Goal: Task Accomplishment & Management: Use online tool/utility

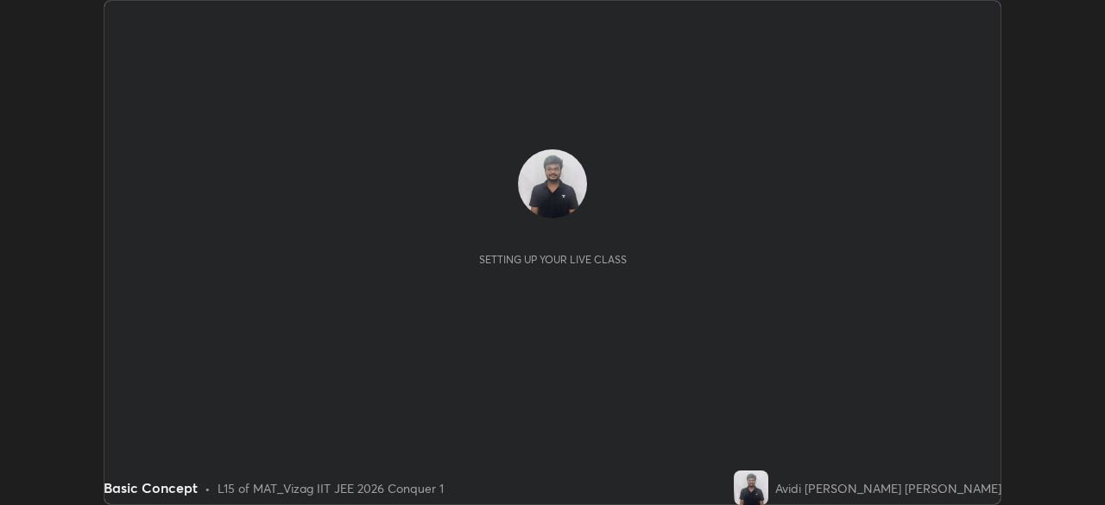
scroll to position [505, 1104]
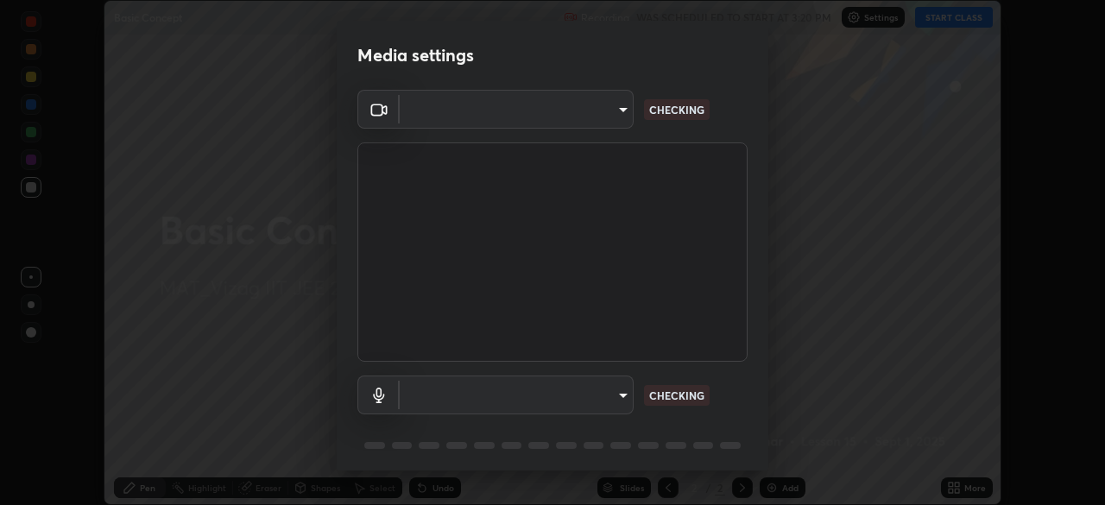
type input "da0c20431b424079349d444c11047d9f3d8fa2bd06c693e6a5e2fece50f7943c"
type input "b66cebb95c1e11d2a4921e936fa2f56bf0442747cf68a73d9fe71ba128f4f41d"
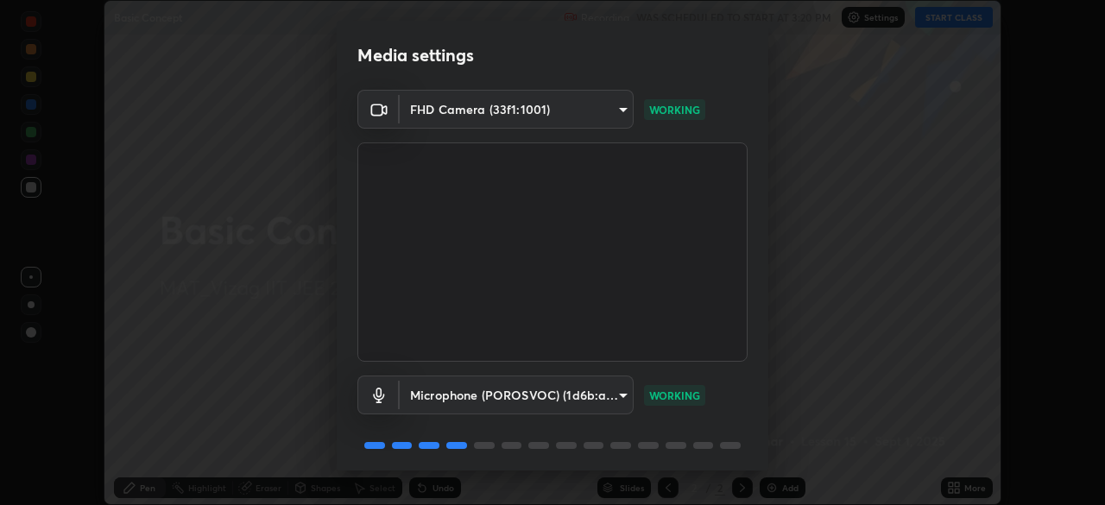
scroll to position [61, 0]
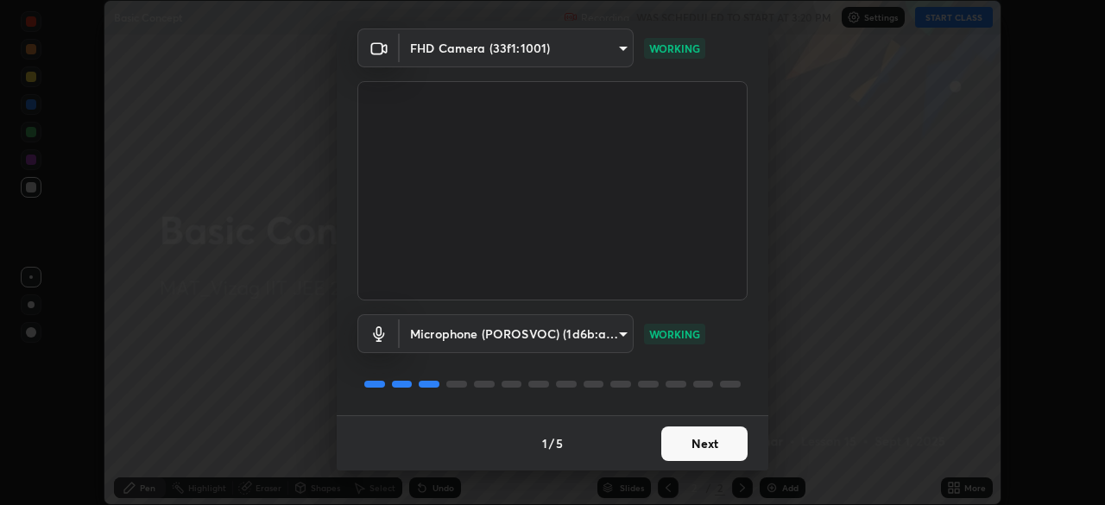
click at [704, 438] on button "Next" at bounding box center [704, 444] width 86 height 35
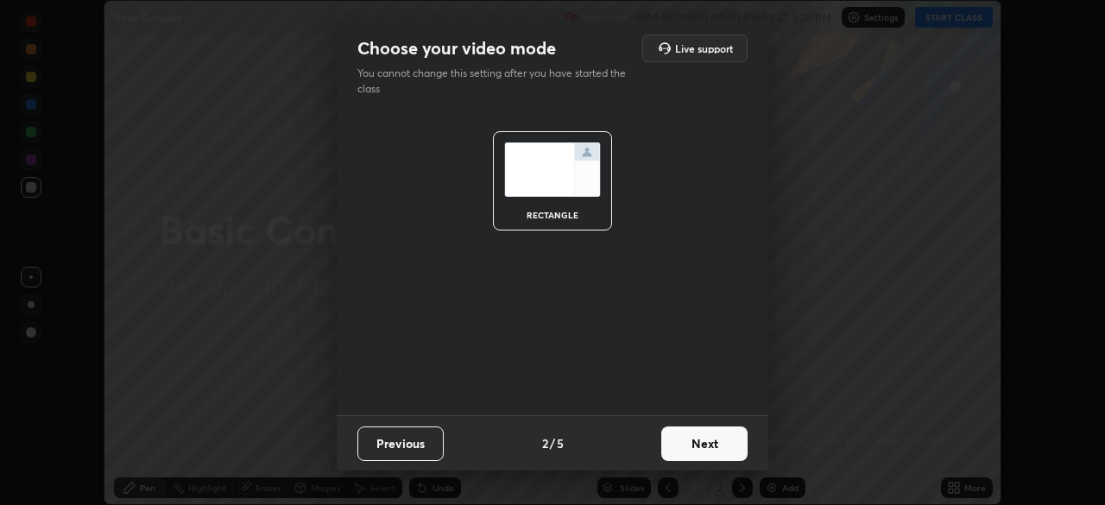
click at [712, 446] on button "Next" at bounding box center [704, 444] width 86 height 35
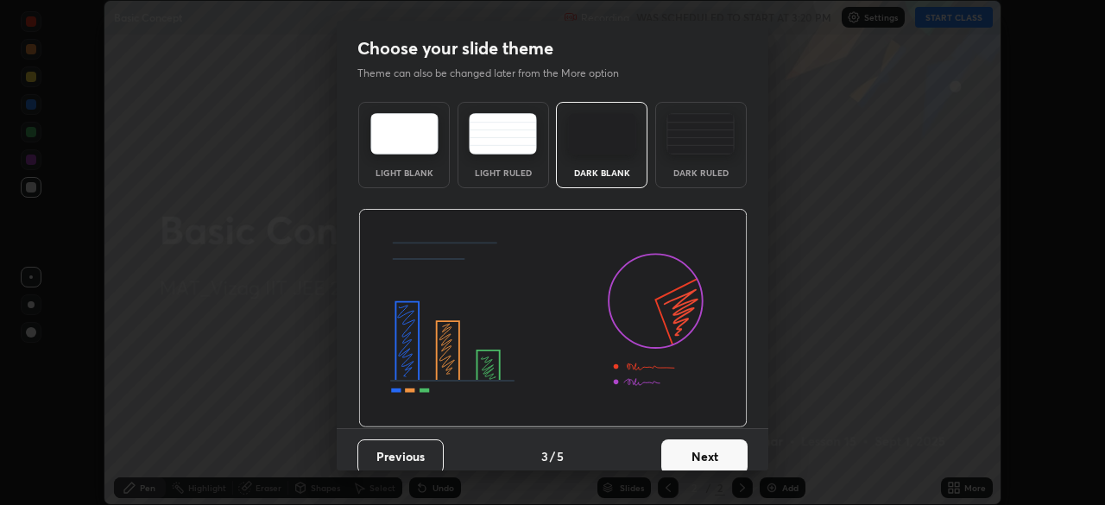
click at [715, 444] on button "Next" at bounding box center [704, 457] width 86 height 35
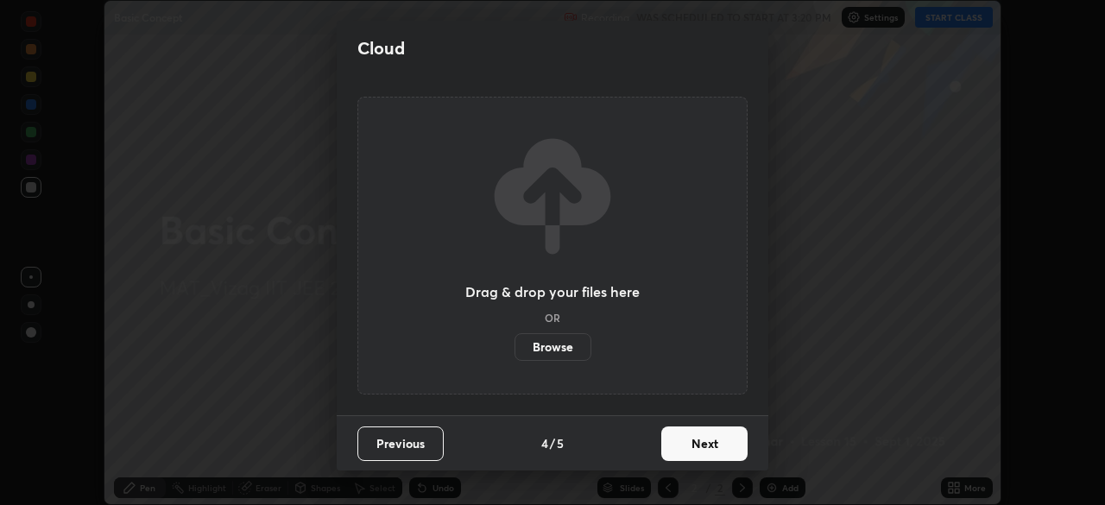
click at [698, 447] on button "Next" at bounding box center [704, 444] width 86 height 35
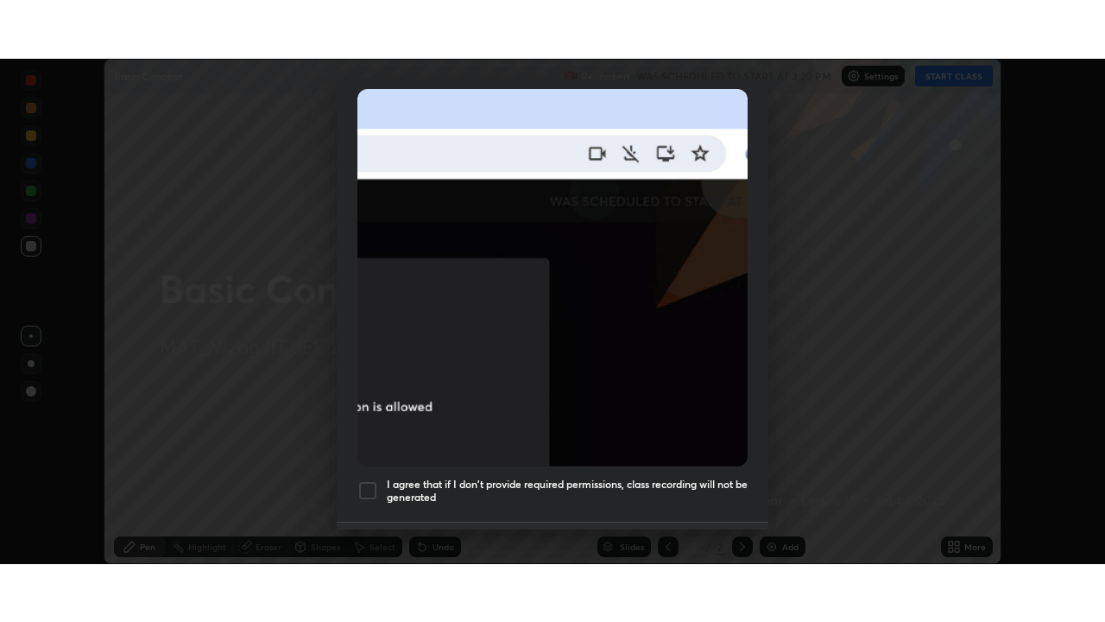
scroll to position [414, 0]
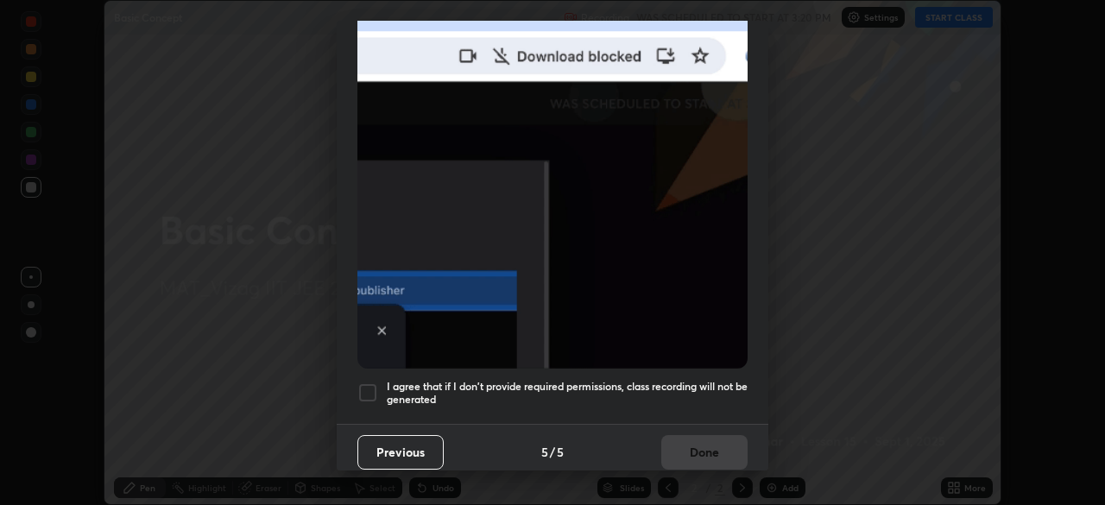
click at [371, 383] on div at bounding box center [367, 393] width 21 height 21
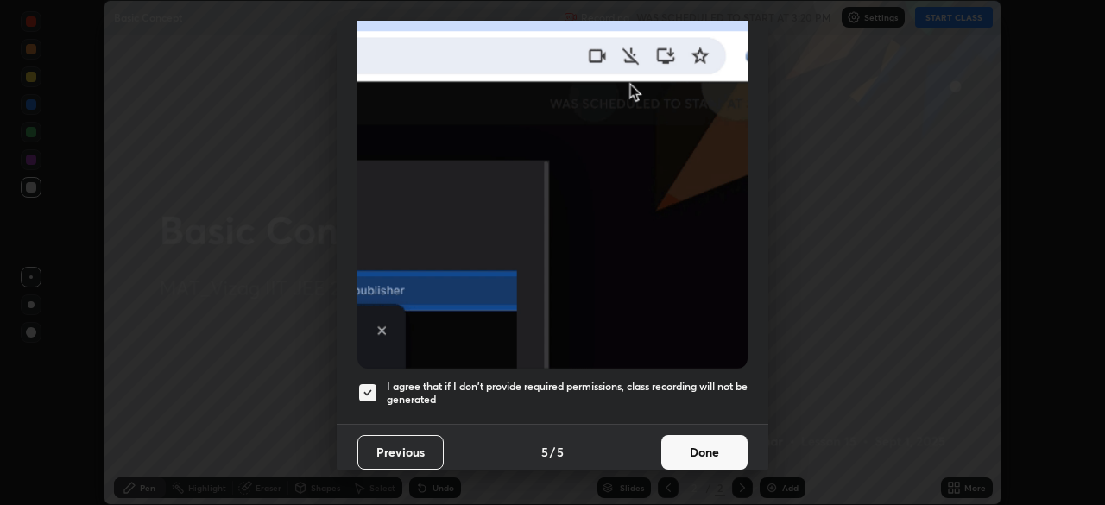
click at [691, 443] on button "Done" at bounding box center [704, 452] width 86 height 35
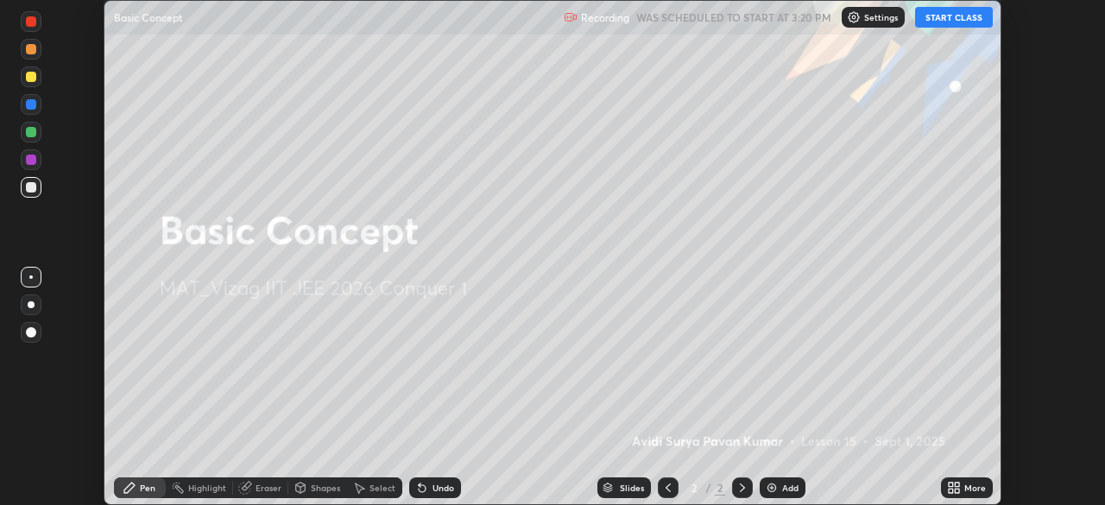
click at [949, 23] on button "START CLASS" at bounding box center [954, 17] width 78 height 21
click at [951, 484] on icon at bounding box center [951, 485] width 4 height 4
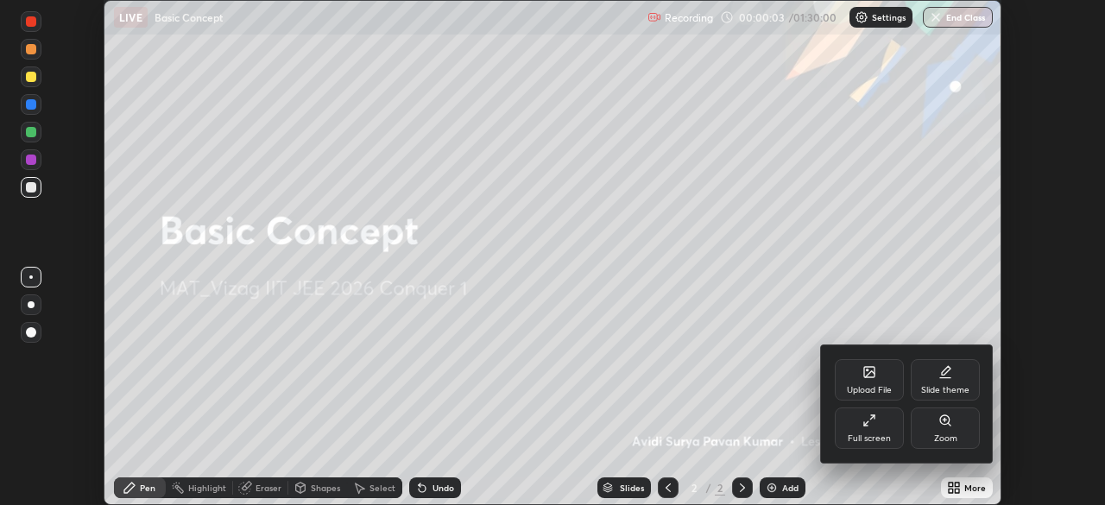
click at [861, 428] on div "Full screen" at bounding box center [869, 428] width 69 height 41
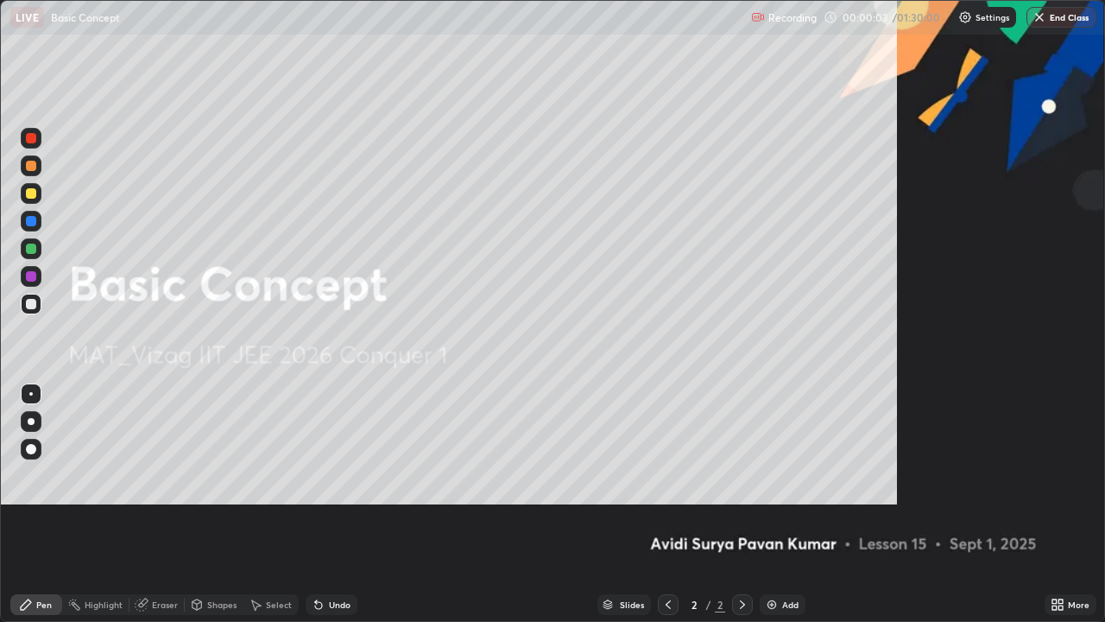
scroll to position [622, 1105]
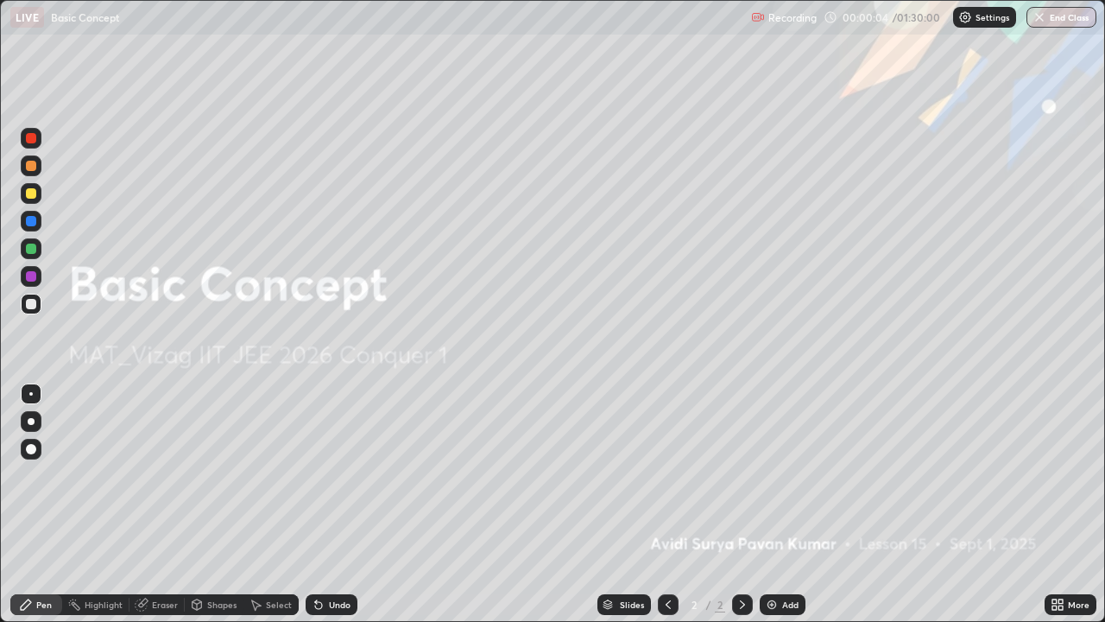
click at [790, 504] on div "Add" at bounding box center [790, 604] width 16 height 9
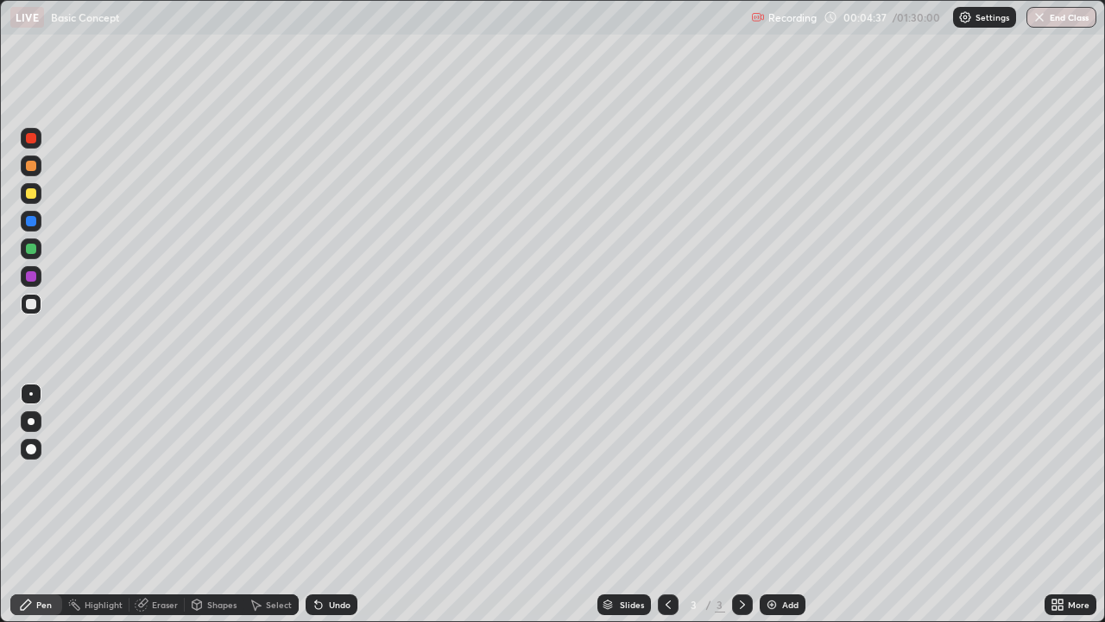
click at [28, 423] on div at bounding box center [31, 421] width 21 height 21
click at [775, 504] on img at bounding box center [772, 605] width 14 height 14
click at [159, 504] on div "Eraser" at bounding box center [165, 604] width 26 height 9
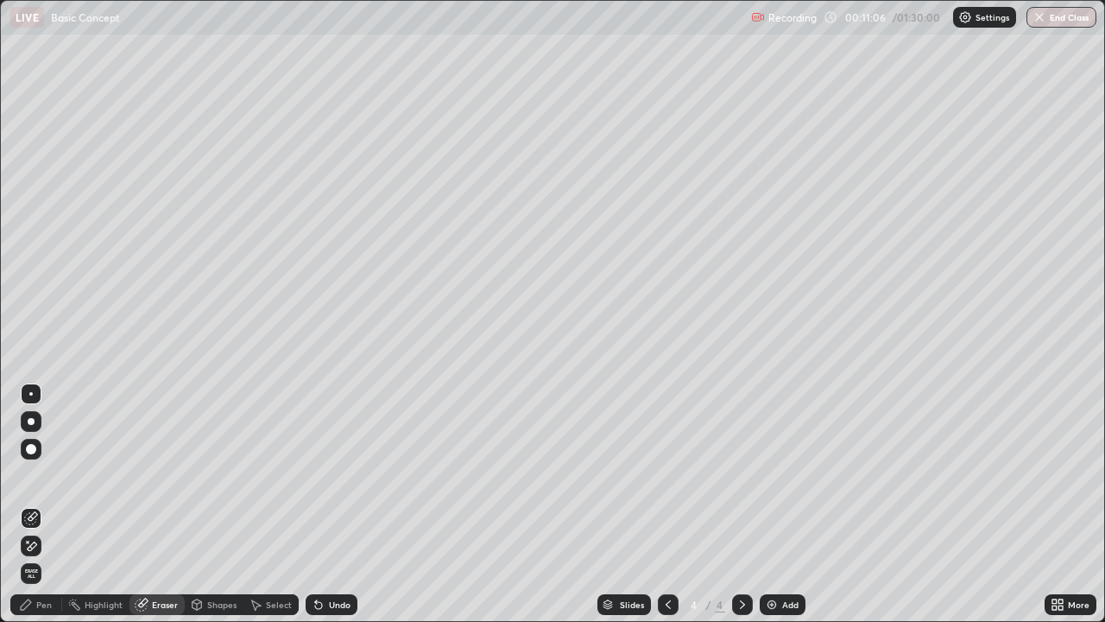
click at [40, 504] on div "Pen" at bounding box center [44, 604] width 16 height 9
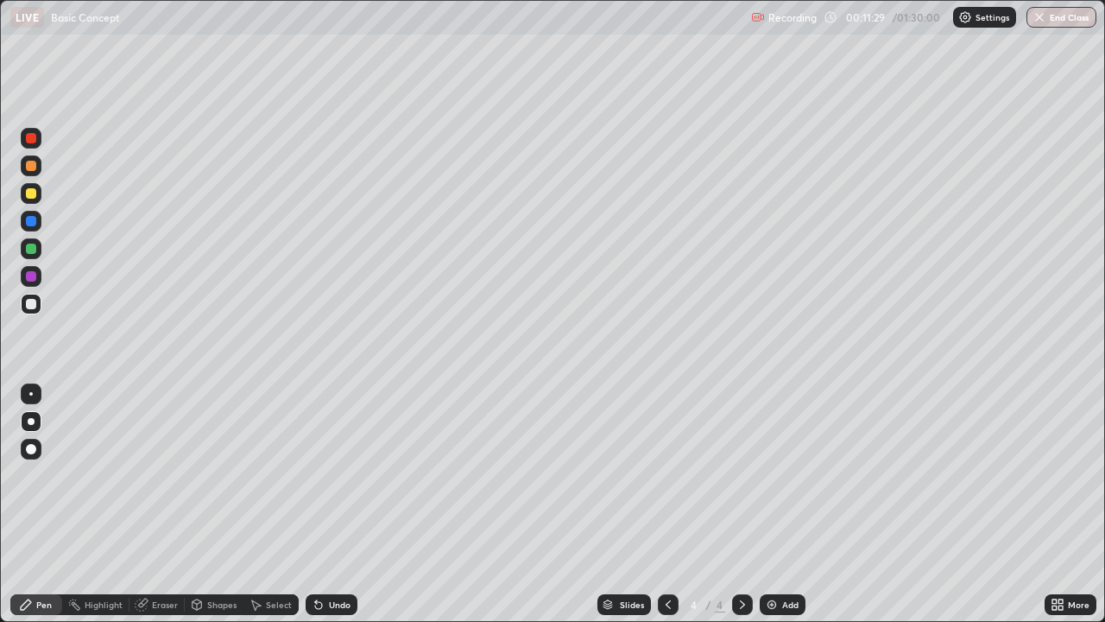
click at [168, 504] on div "Eraser" at bounding box center [165, 604] width 26 height 9
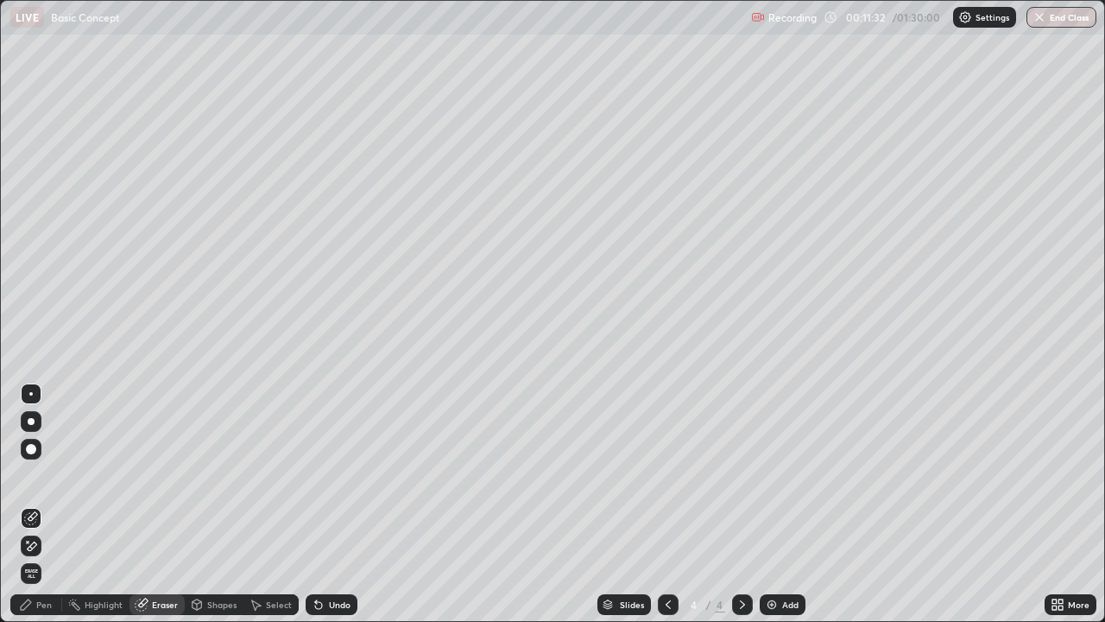
click at [41, 504] on div "Pen" at bounding box center [44, 604] width 16 height 9
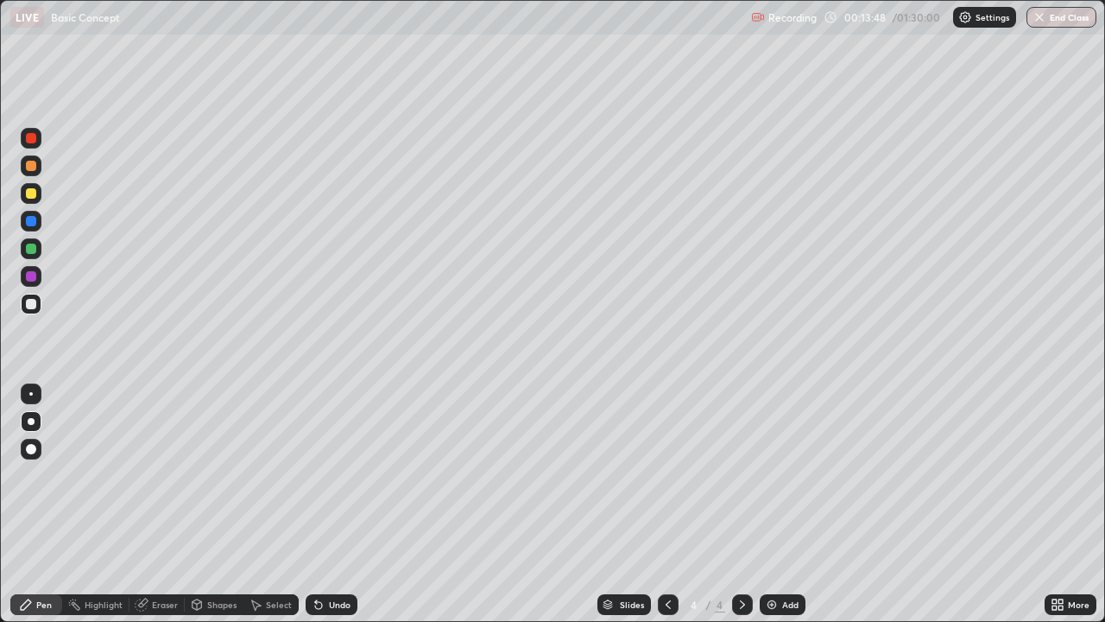
click at [779, 504] on div "Add" at bounding box center [783, 604] width 46 height 21
click at [773, 504] on img at bounding box center [772, 605] width 14 height 14
click at [783, 504] on div "Add" at bounding box center [790, 604] width 16 height 9
click at [213, 504] on div "Shapes" at bounding box center [221, 604] width 29 height 9
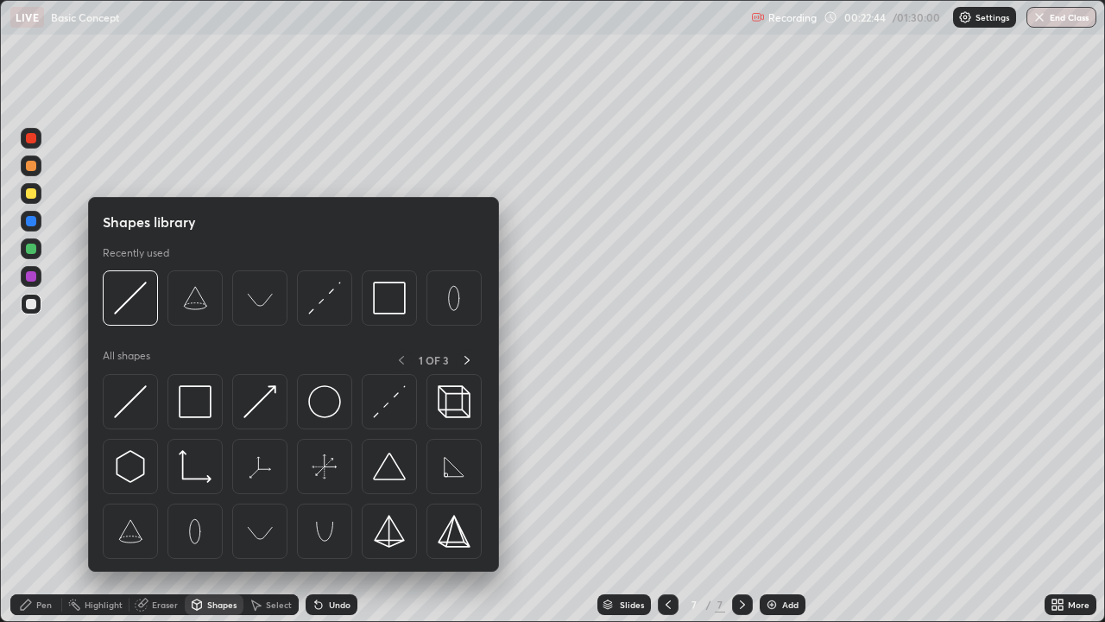
click at [220, 504] on div "Shapes" at bounding box center [221, 604] width 29 height 9
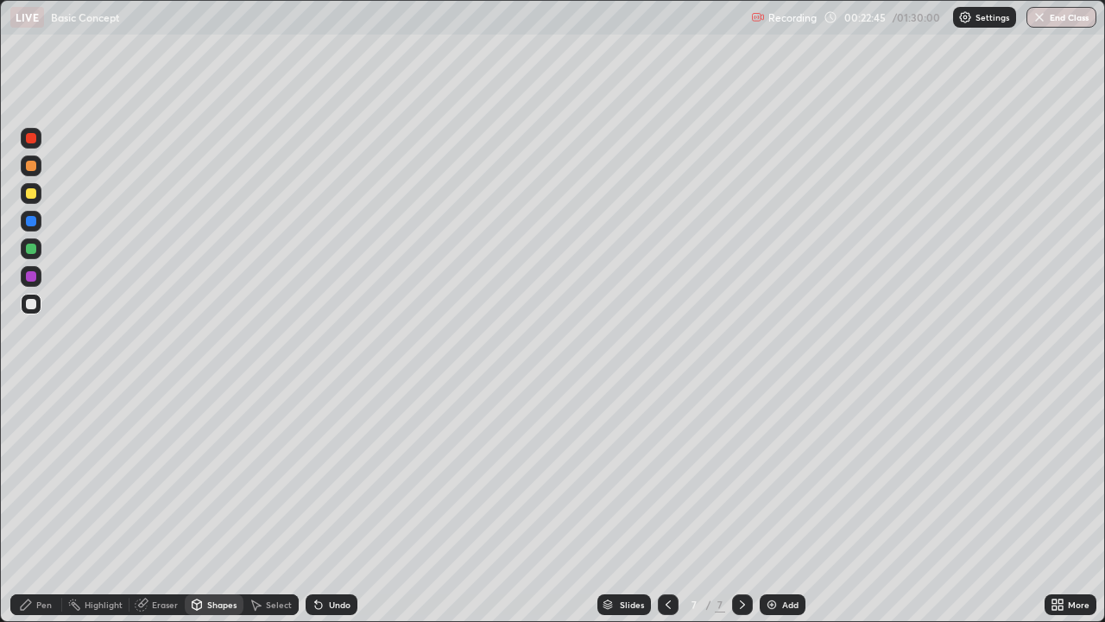
click at [165, 504] on div "Eraser" at bounding box center [165, 604] width 26 height 9
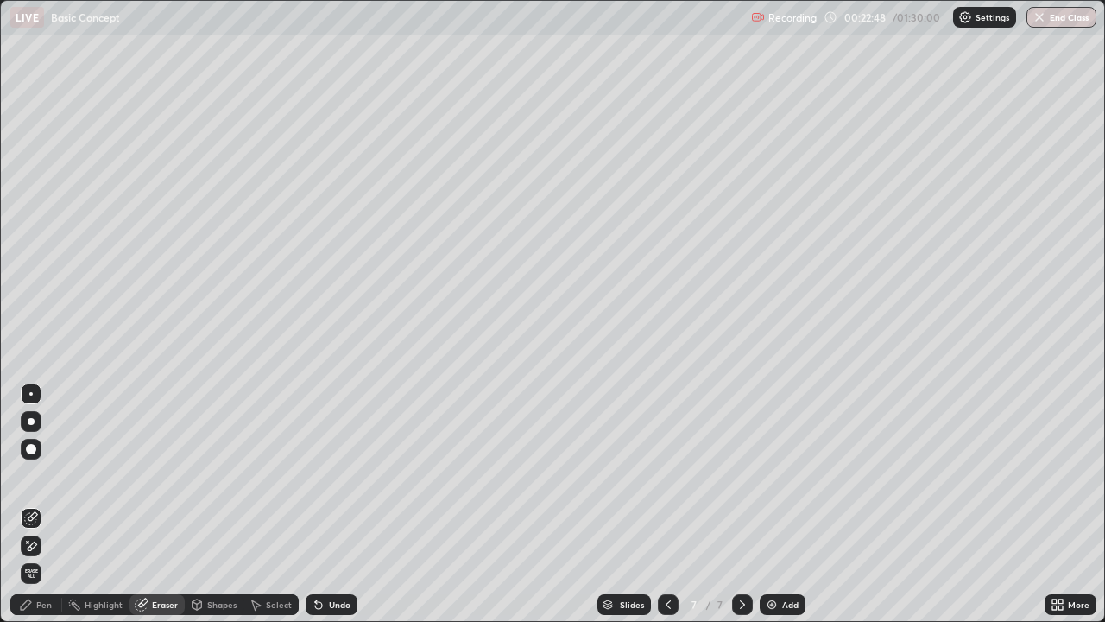
click at [49, 504] on div "Pen" at bounding box center [44, 604] width 16 height 9
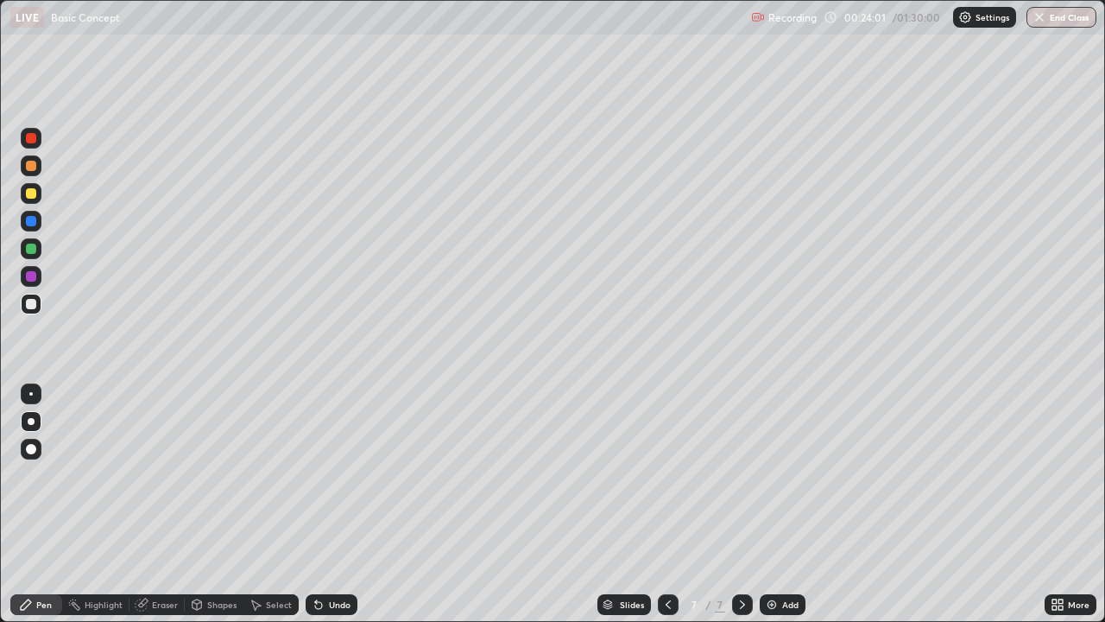
click at [783, 504] on div "Add" at bounding box center [790, 604] width 16 height 9
click at [143, 504] on icon at bounding box center [141, 604] width 11 height 11
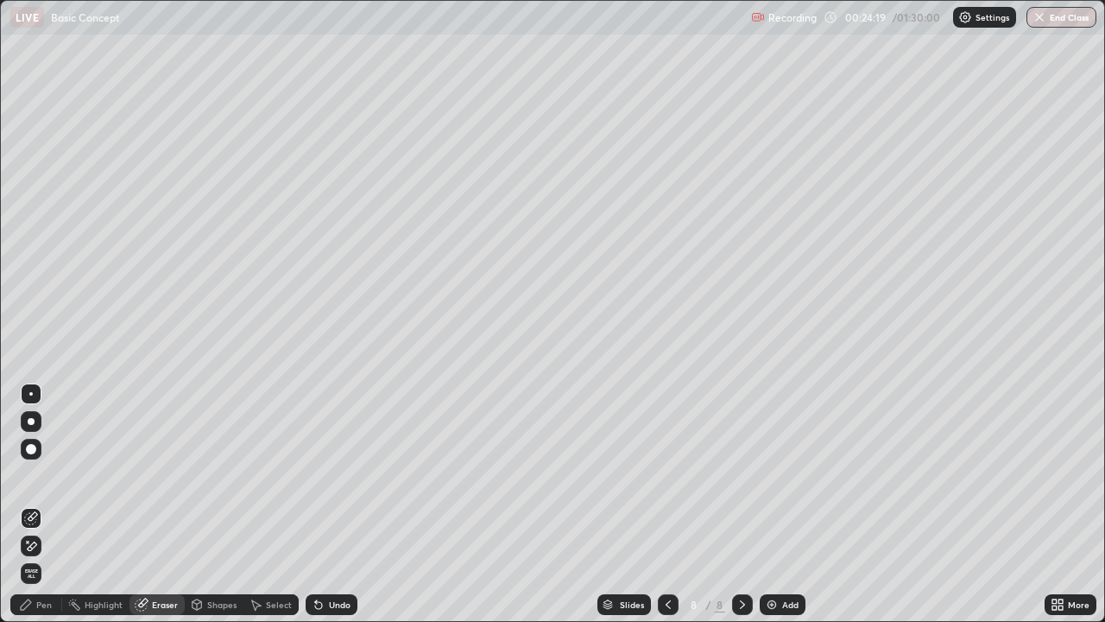
click at [36, 504] on div "Pen" at bounding box center [44, 604] width 16 height 9
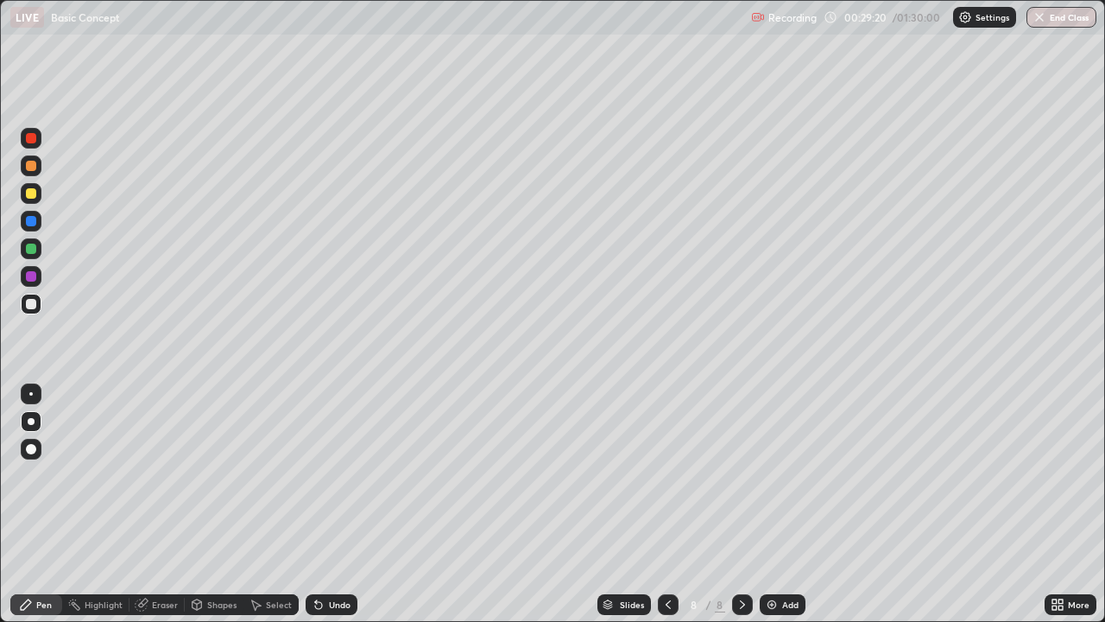
click at [940, 504] on div "Slides 8 / 8 Add" at bounding box center [700, 604] width 687 height 35
click at [953, 504] on div "Slides 8 / 8 Add" at bounding box center [700, 604] width 687 height 35
click at [945, 504] on div "Slides 8 / 8 Add" at bounding box center [700, 604] width 687 height 35
click at [775, 504] on img at bounding box center [772, 605] width 14 height 14
click at [155, 504] on div "Eraser" at bounding box center [165, 604] width 26 height 9
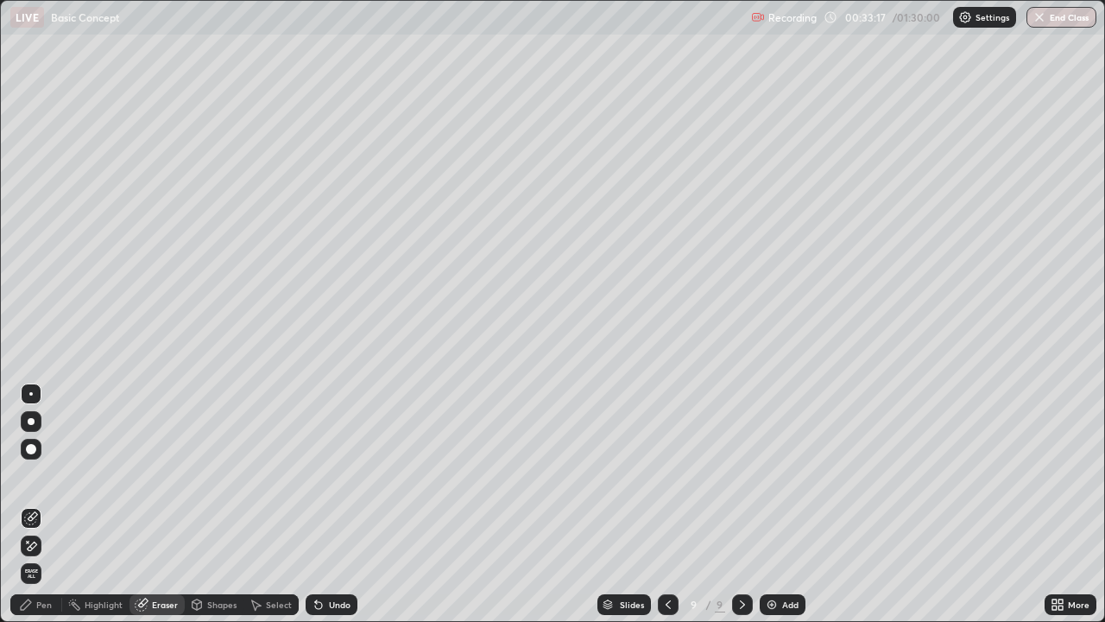
click at [41, 504] on div "Pen" at bounding box center [44, 604] width 16 height 9
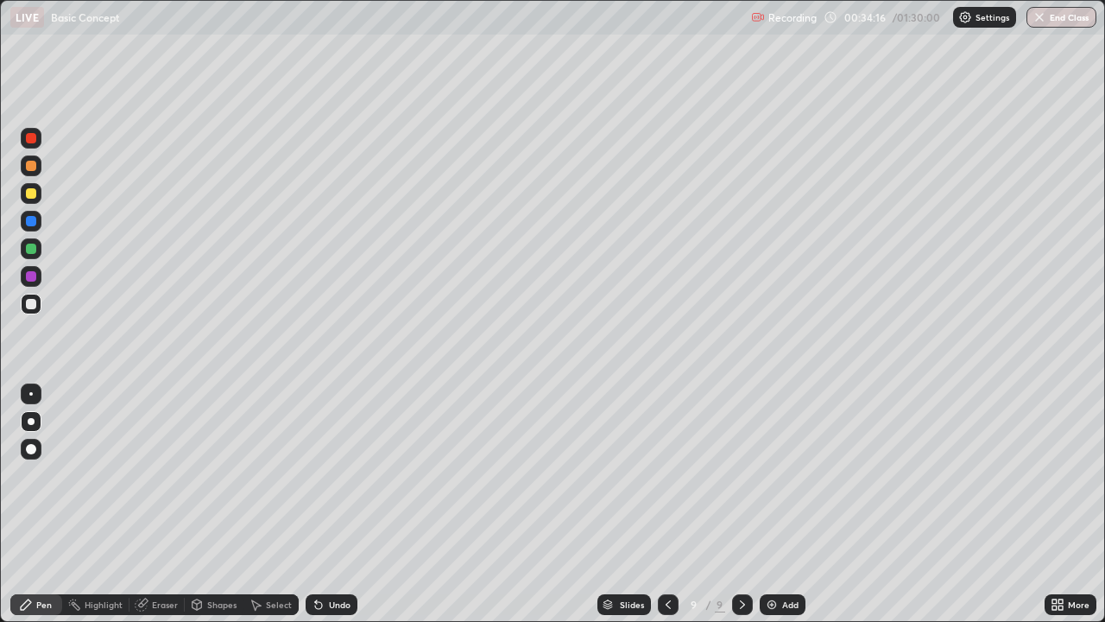
click at [155, 504] on div "Eraser" at bounding box center [157, 604] width 55 height 21
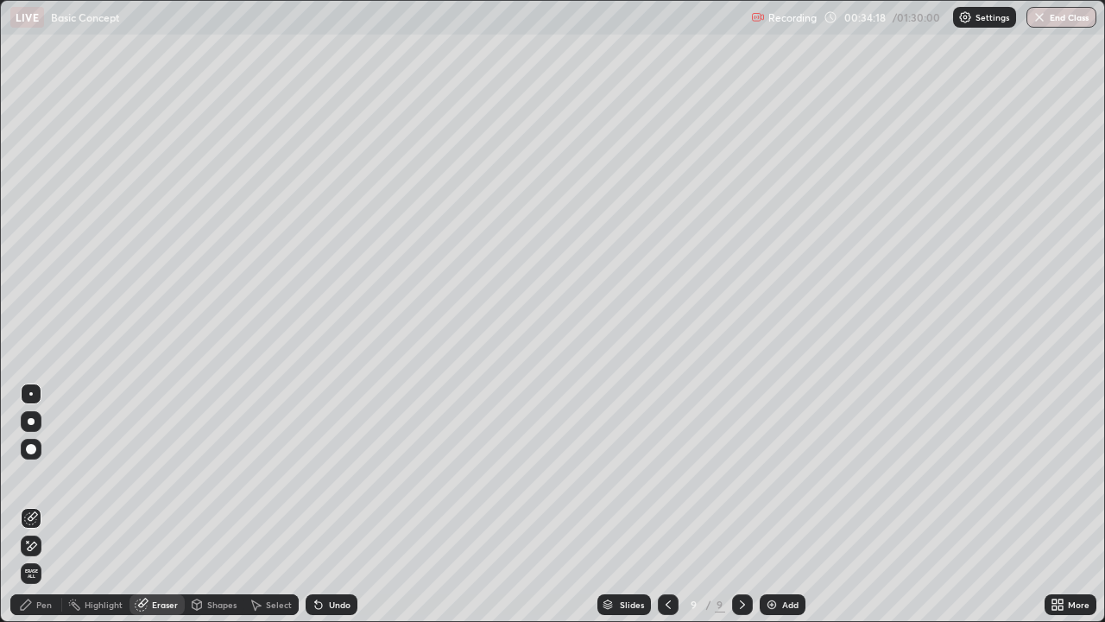
click at [44, 504] on div "Pen" at bounding box center [44, 604] width 16 height 9
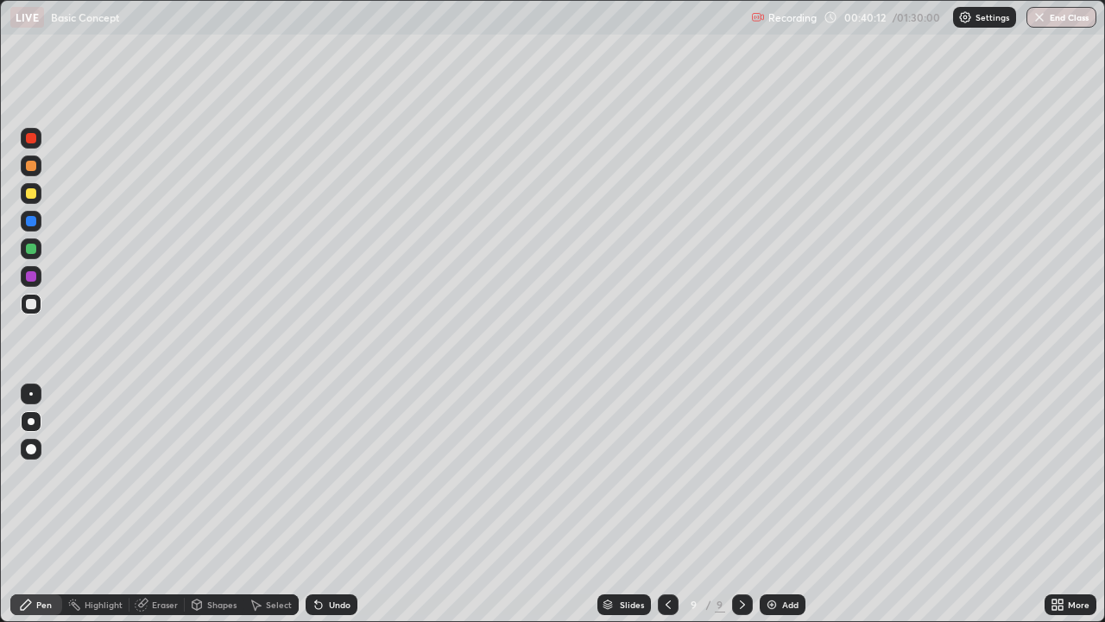
click at [769, 504] on img at bounding box center [772, 605] width 14 height 14
click at [149, 504] on div "Eraser" at bounding box center [157, 604] width 55 height 21
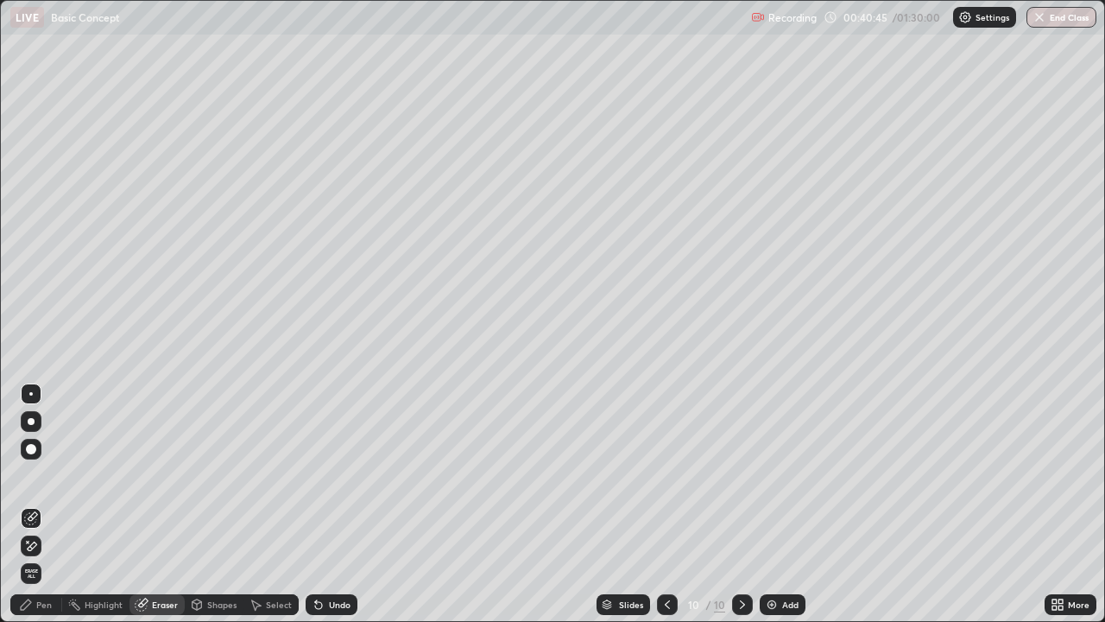
click at [45, 504] on div "Pen" at bounding box center [44, 604] width 16 height 9
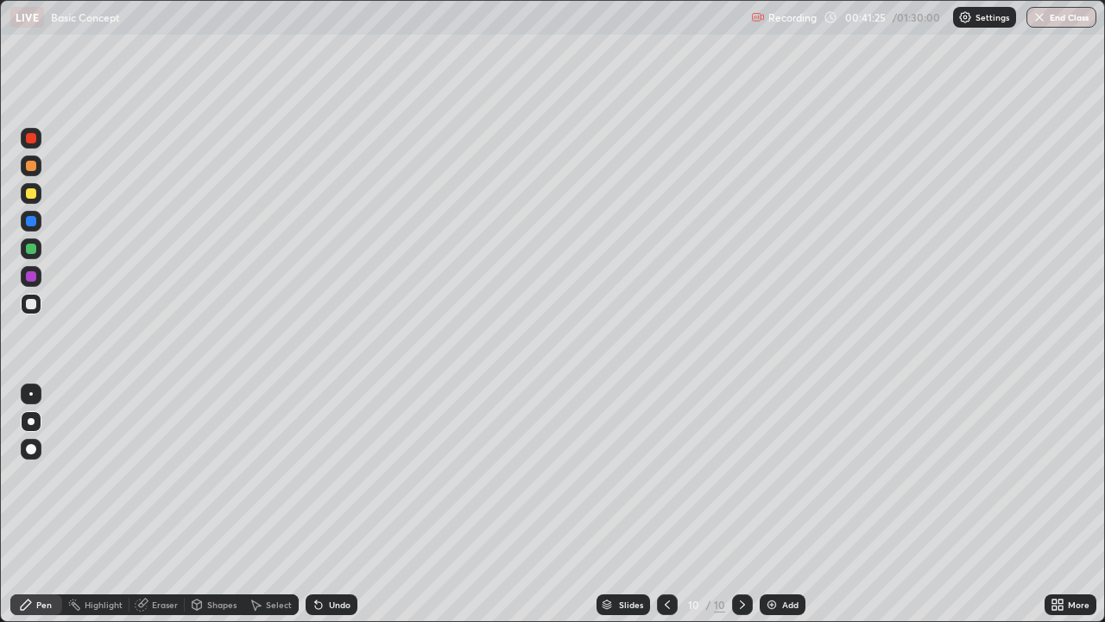
click at [166, 504] on div "Eraser" at bounding box center [165, 604] width 26 height 9
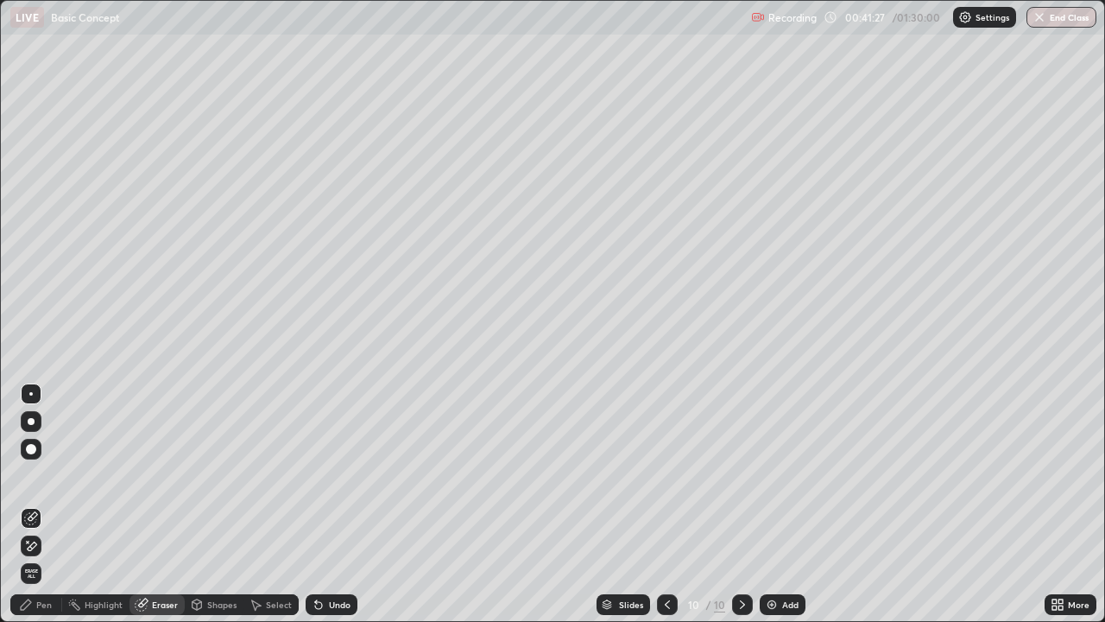
click at [45, 504] on div "Pen" at bounding box center [36, 604] width 52 height 21
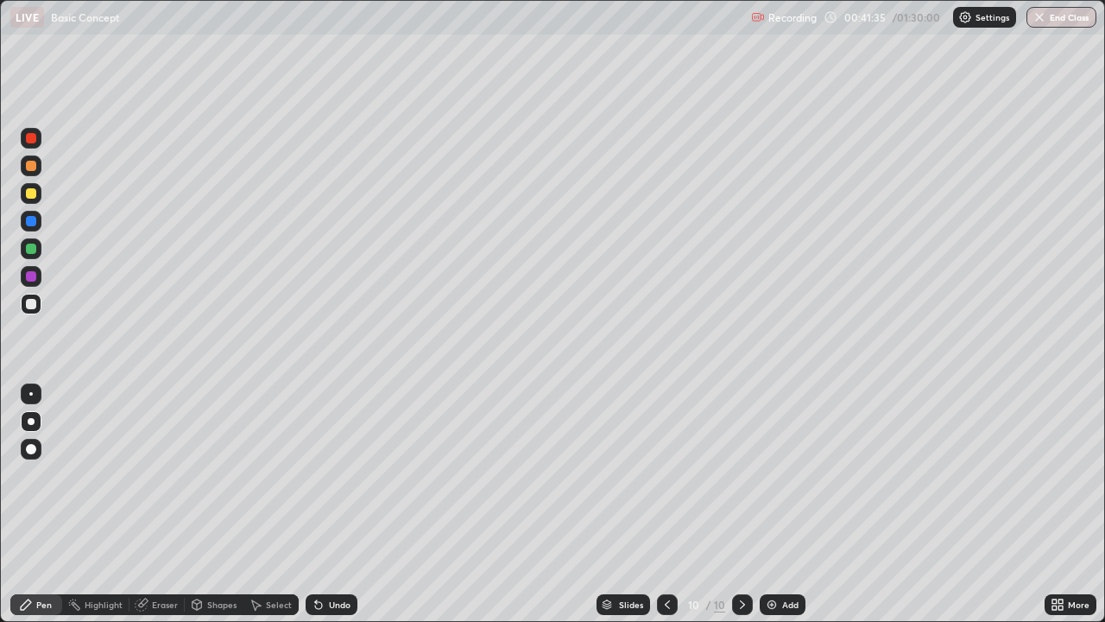
click at [154, 504] on div "Eraser" at bounding box center [165, 604] width 26 height 9
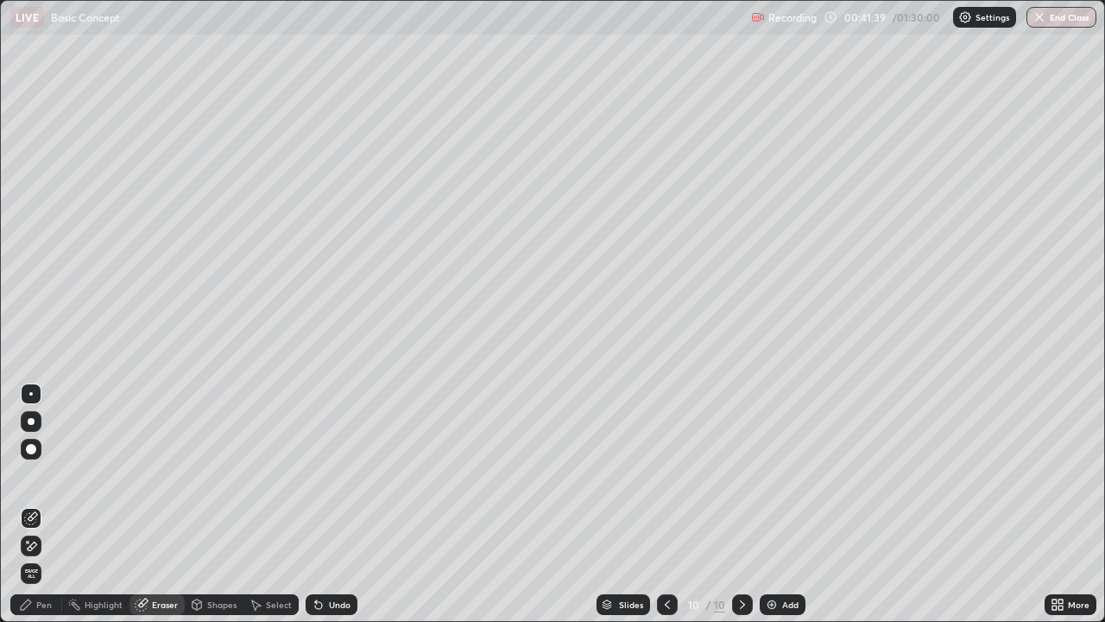
click at [40, 504] on div "Pen" at bounding box center [44, 604] width 16 height 9
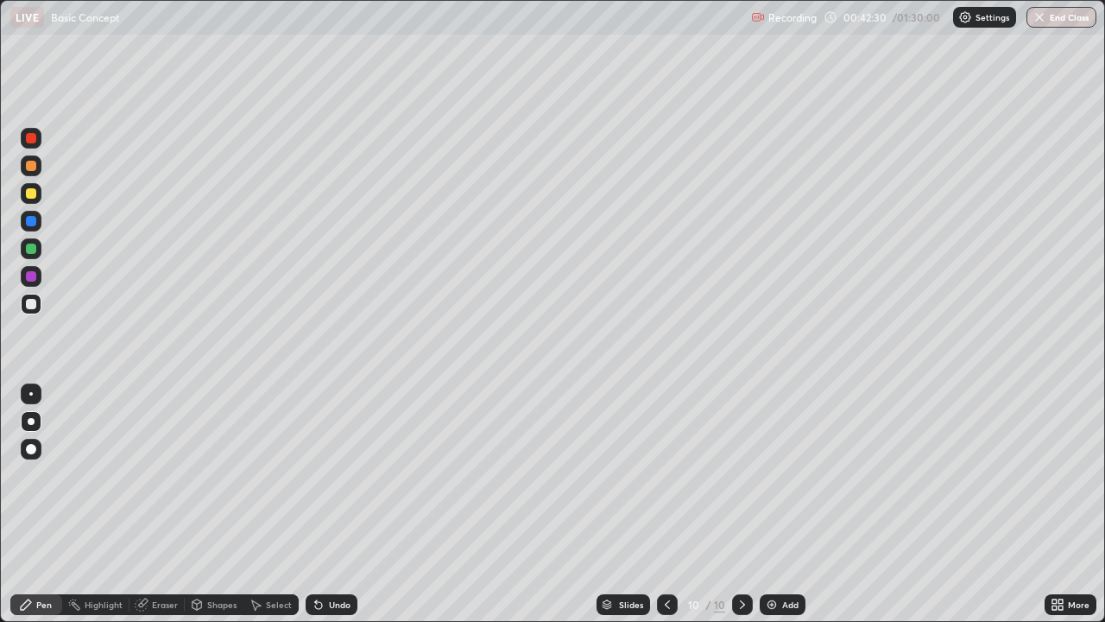
click at [148, 504] on div "Eraser" at bounding box center [157, 604] width 55 height 21
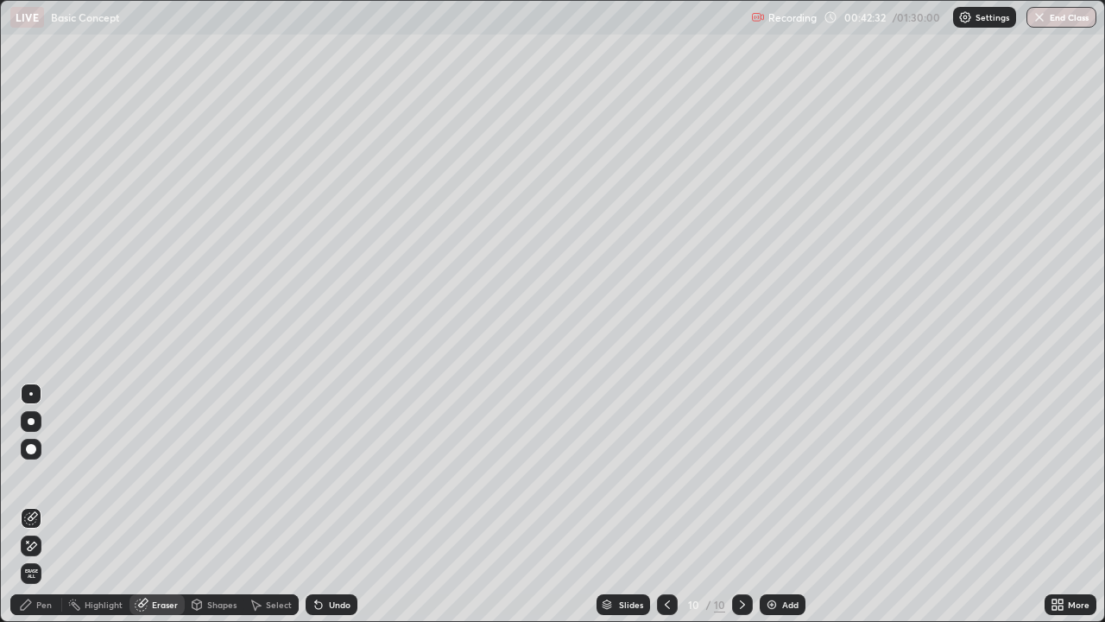
click at [42, 504] on div "Pen" at bounding box center [44, 604] width 16 height 9
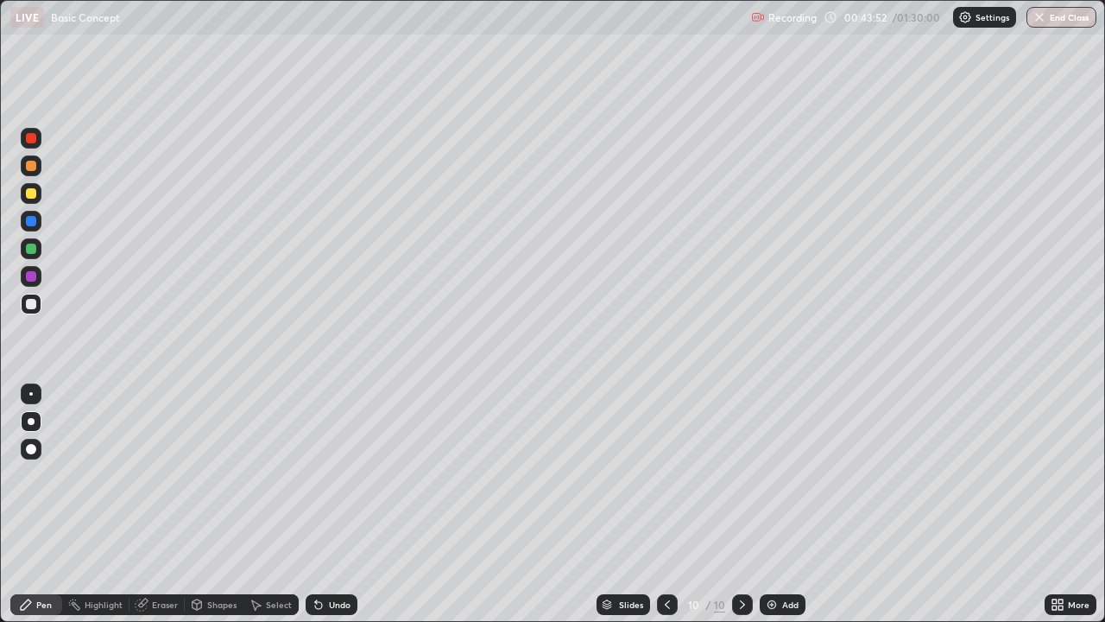
click at [777, 504] on div "Add" at bounding box center [783, 604] width 46 height 21
click at [155, 504] on div "Eraser" at bounding box center [157, 604] width 55 height 21
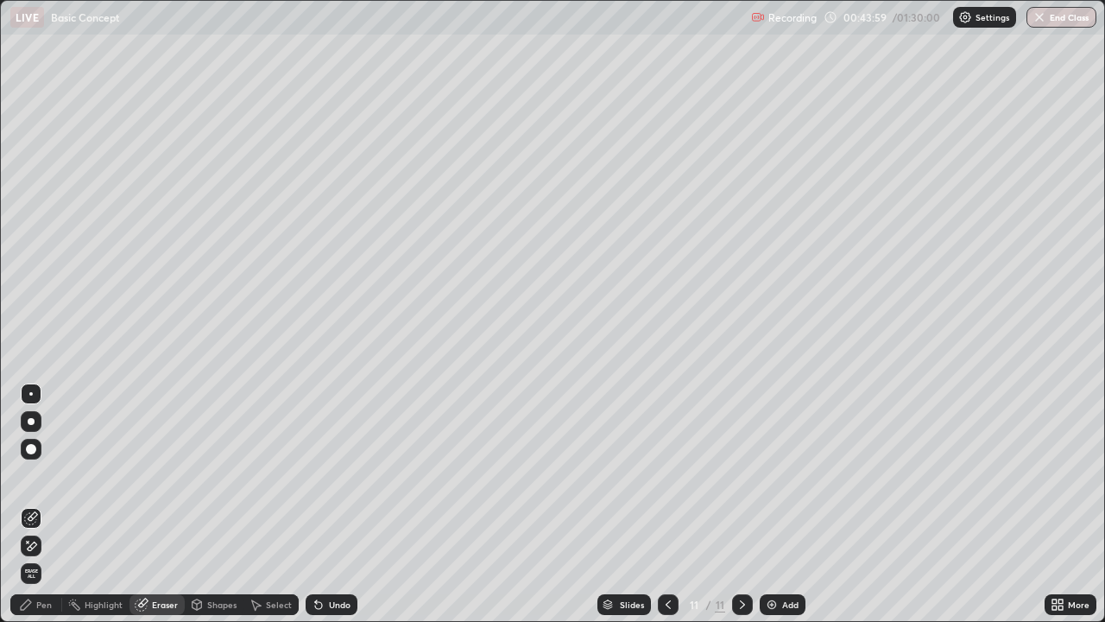
click at [47, 504] on div "Pen" at bounding box center [44, 604] width 16 height 9
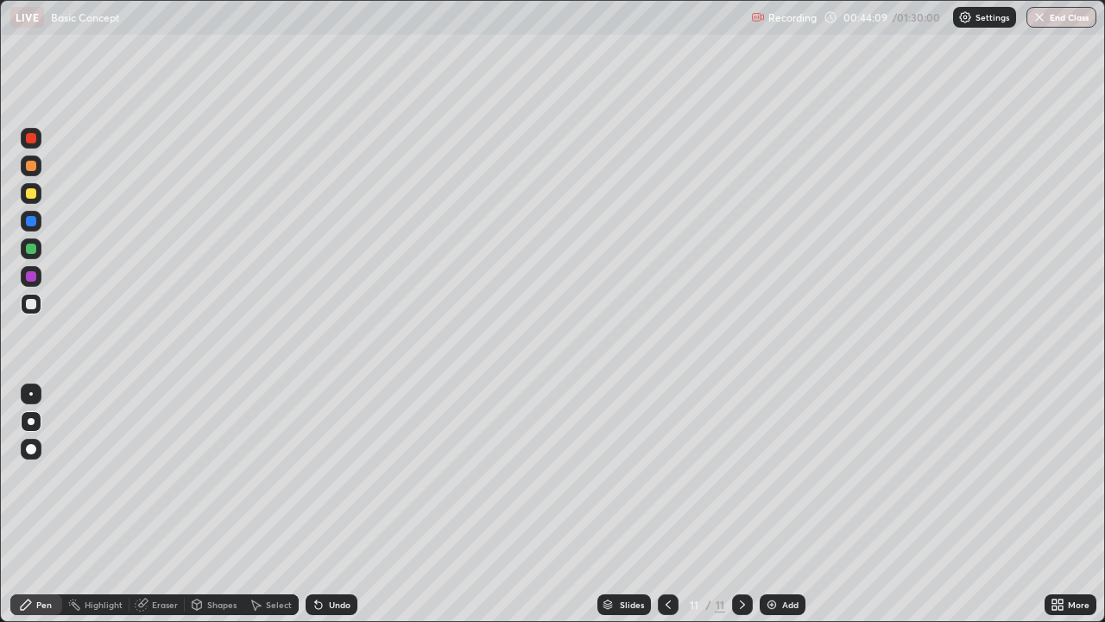
click at [668, 504] on div at bounding box center [668, 604] width 21 height 21
click at [732, 504] on div at bounding box center [742, 604] width 21 height 21
click at [660, 504] on div at bounding box center [668, 604] width 21 height 35
click at [741, 504] on icon at bounding box center [743, 605] width 14 height 14
click at [168, 504] on div "Eraser" at bounding box center [157, 604] width 55 height 21
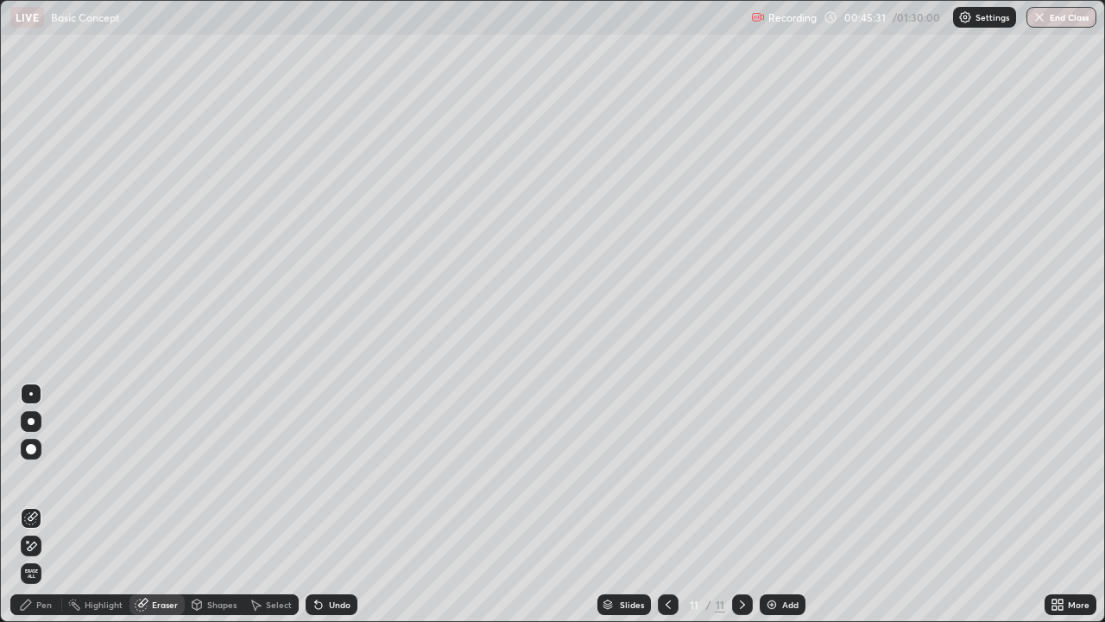
click at [46, 504] on div "Pen" at bounding box center [44, 604] width 16 height 9
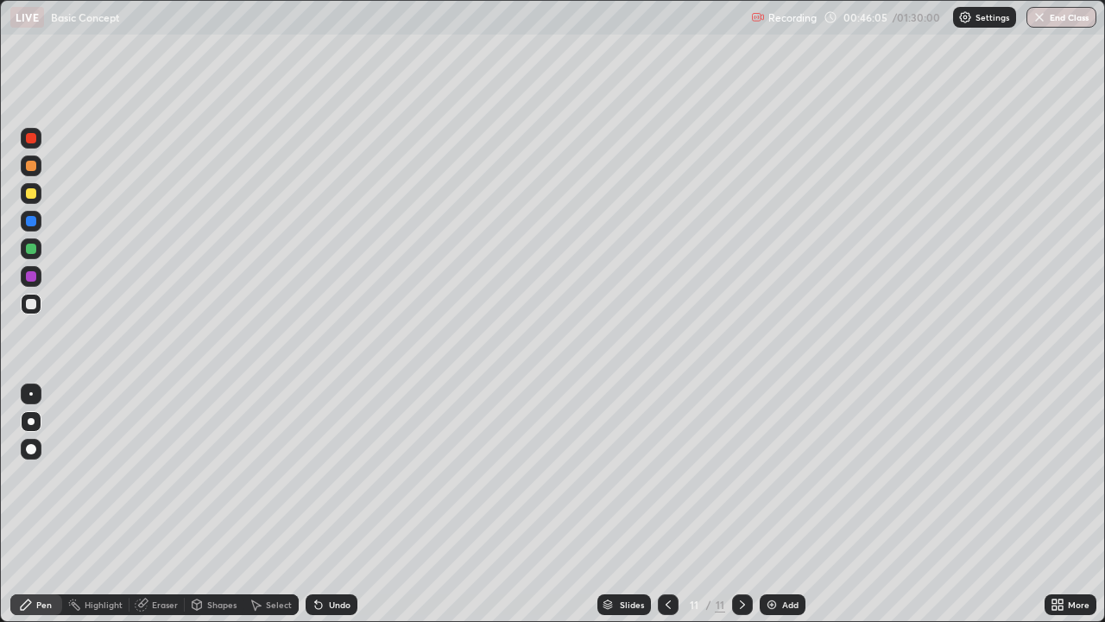
click at [145, 504] on icon at bounding box center [141, 604] width 11 height 11
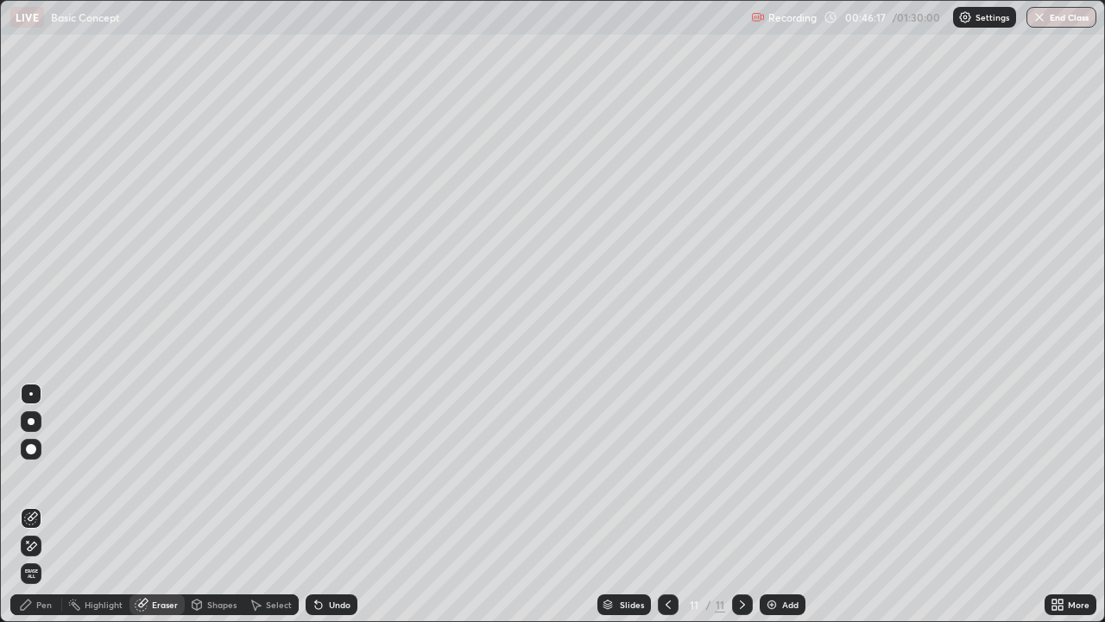
click at [29, 504] on icon at bounding box center [26, 604] width 10 height 10
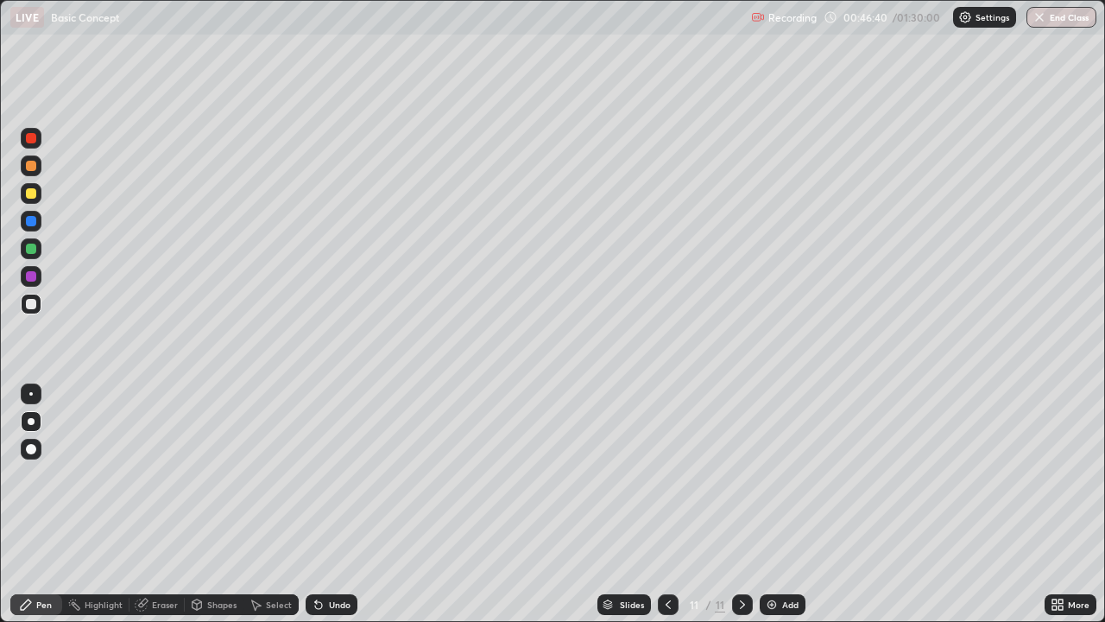
click at [767, 504] on img at bounding box center [772, 605] width 14 height 14
click at [168, 504] on div "Eraser" at bounding box center [165, 604] width 26 height 9
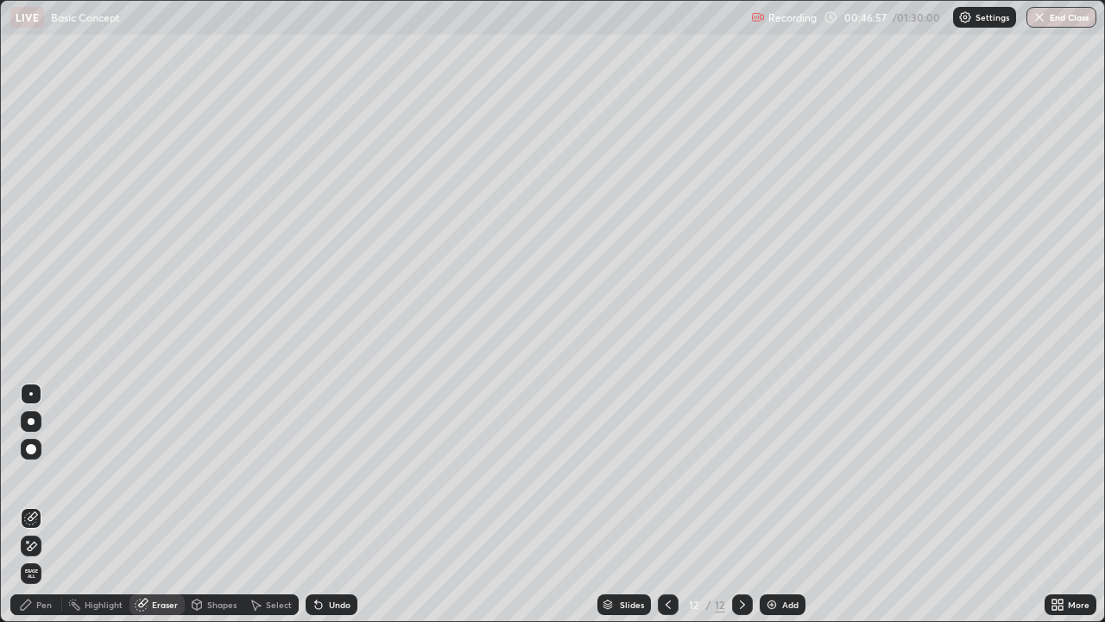
click at [666, 504] on icon at bounding box center [668, 605] width 14 height 14
click at [741, 504] on icon at bounding box center [743, 605] width 14 height 14
click at [743, 504] on icon at bounding box center [742, 604] width 5 height 9
click at [44, 504] on div "Pen" at bounding box center [36, 604] width 52 height 21
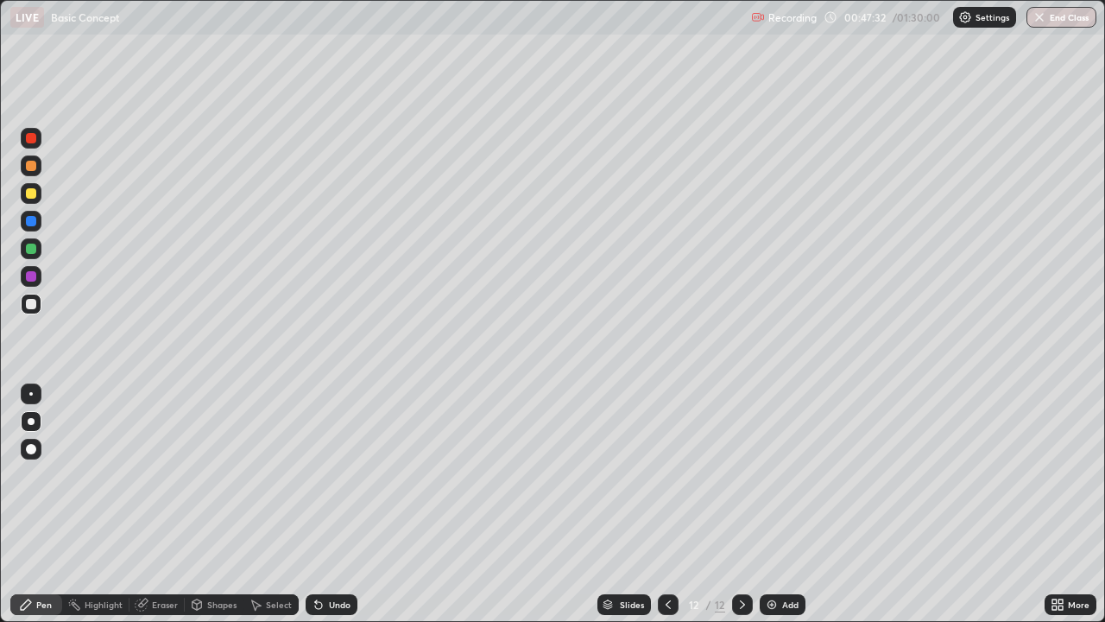
click at [163, 504] on div "Eraser" at bounding box center [165, 604] width 26 height 9
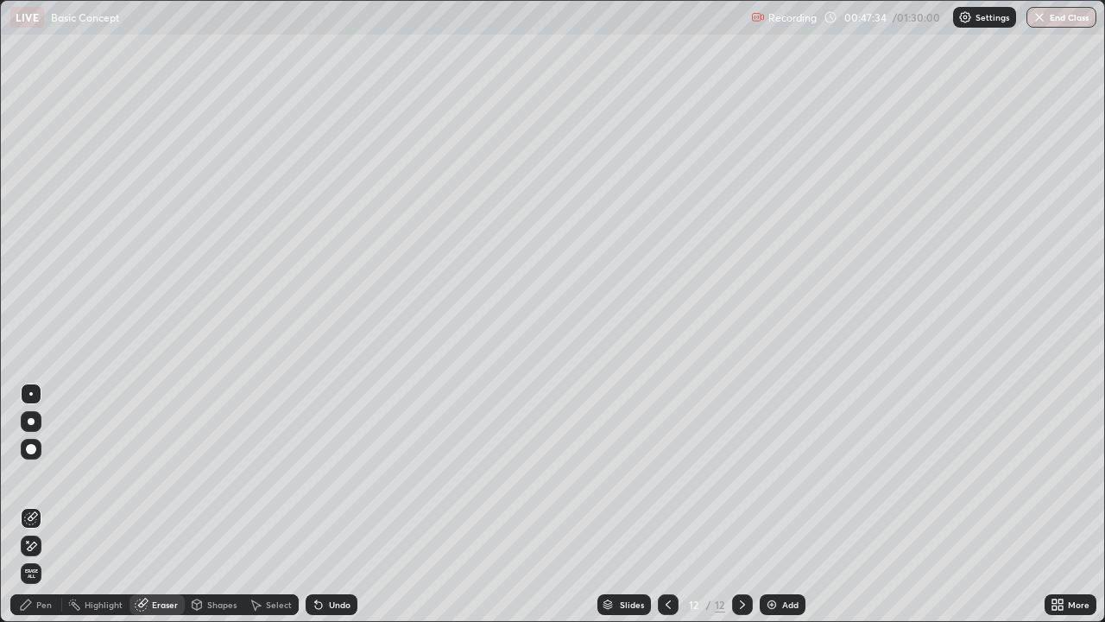
click at [57, 504] on div "Pen" at bounding box center [36, 604] width 52 height 21
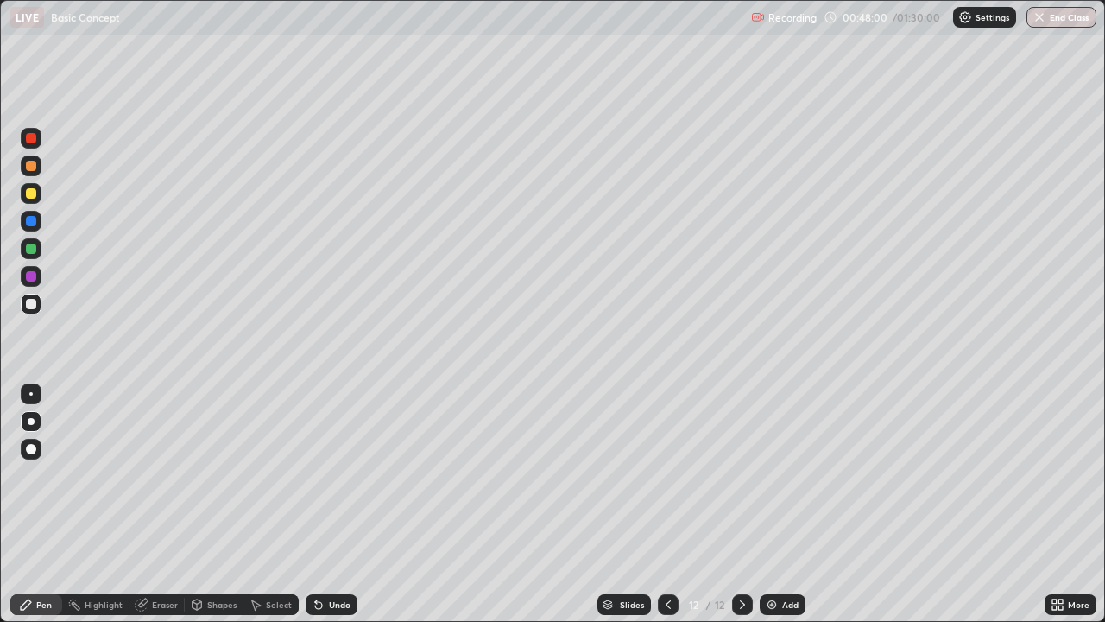
click at [158, 504] on div "Eraser" at bounding box center [165, 604] width 26 height 9
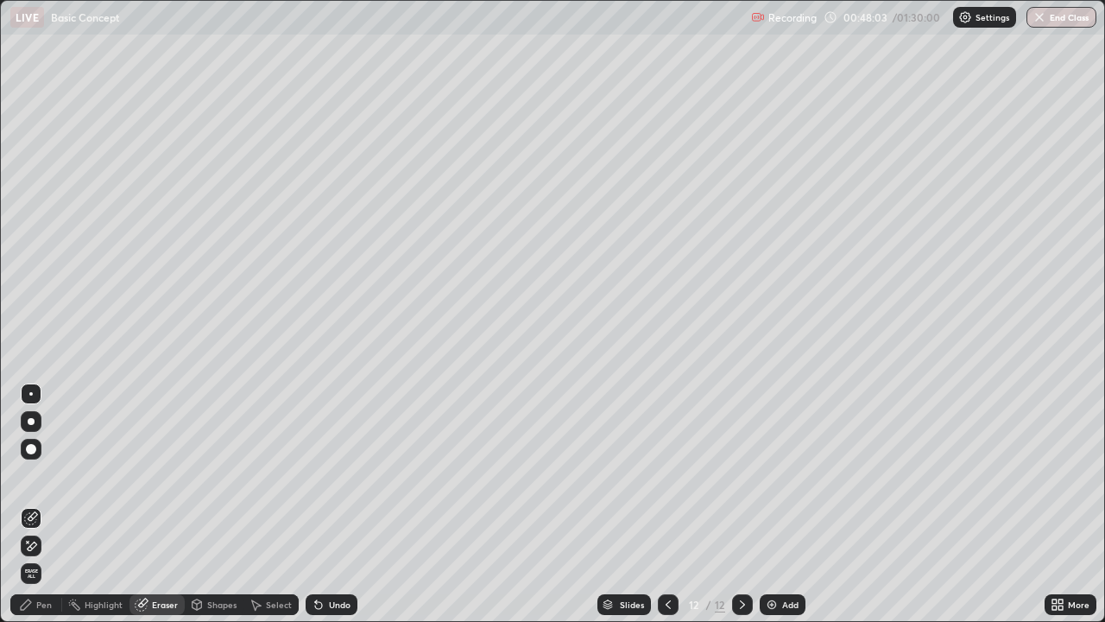
click at [48, 504] on div "Pen" at bounding box center [36, 604] width 52 height 21
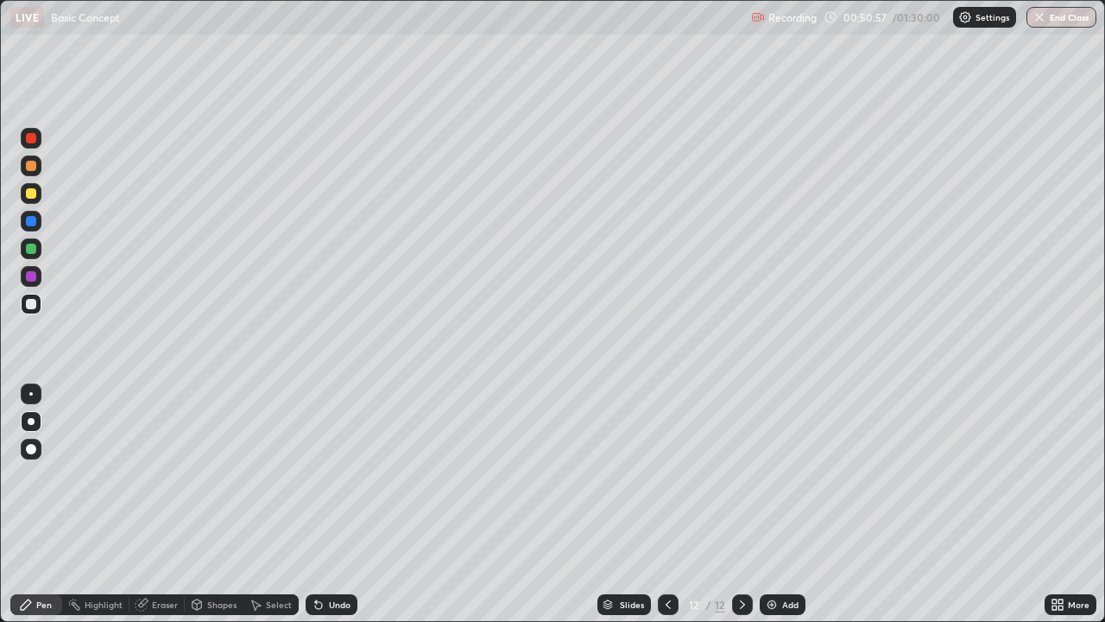
click at [776, 504] on img at bounding box center [772, 605] width 14 height 14
click at [780, 504] on div "Add" at bounding box center [783, 604] width 46 height 21
click at [148, 504] on div "Eraser" at bounding box center [157, 604] width 55 height 21
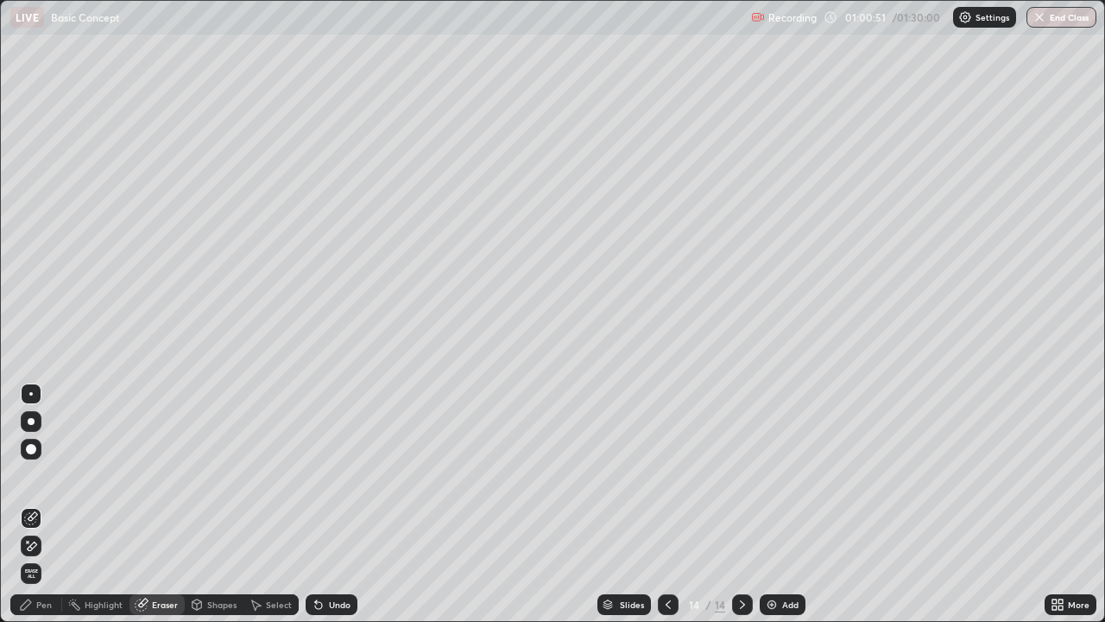
click at [45, 504] on div "Pen" at bounding box center [44, 604] width 16 height 9
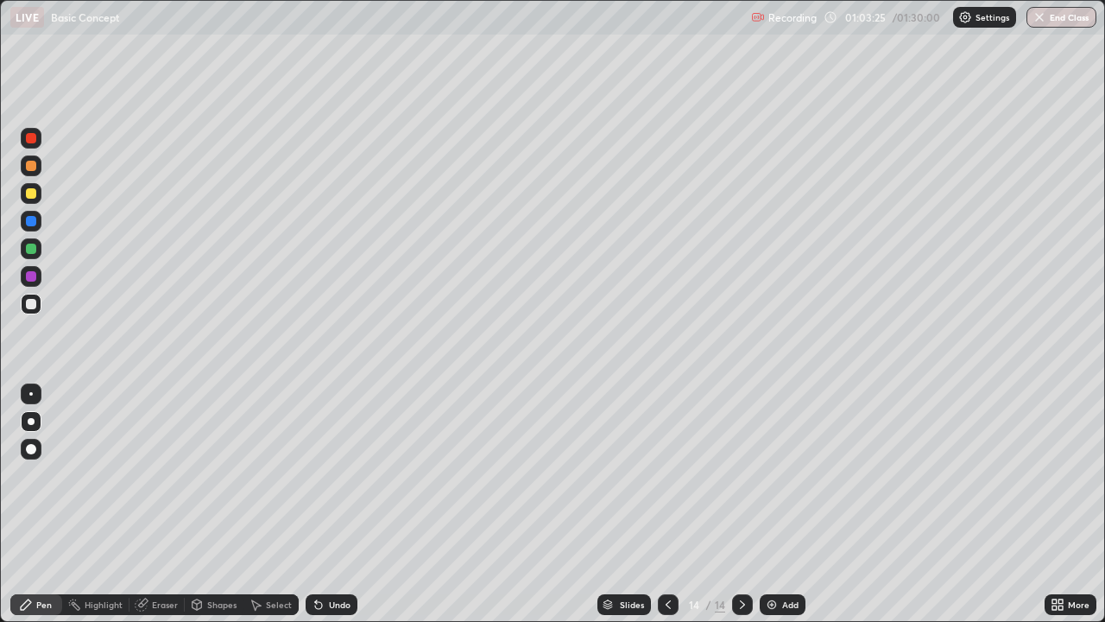
click at [769, 504] on img at bounding box center [772, 605] width 14 height 14
click at [777, 504] on img at bounding box center [772, 605] width 14 height 14
click at [667, 504] on icon at bounding box center [668, 605] width 14 height 14
click at [741, 504] on icon at bounding box center [743, 605] width 14 height 14
click at [665, 504] on icon at bounding box center [668, 605] width 14 height 14
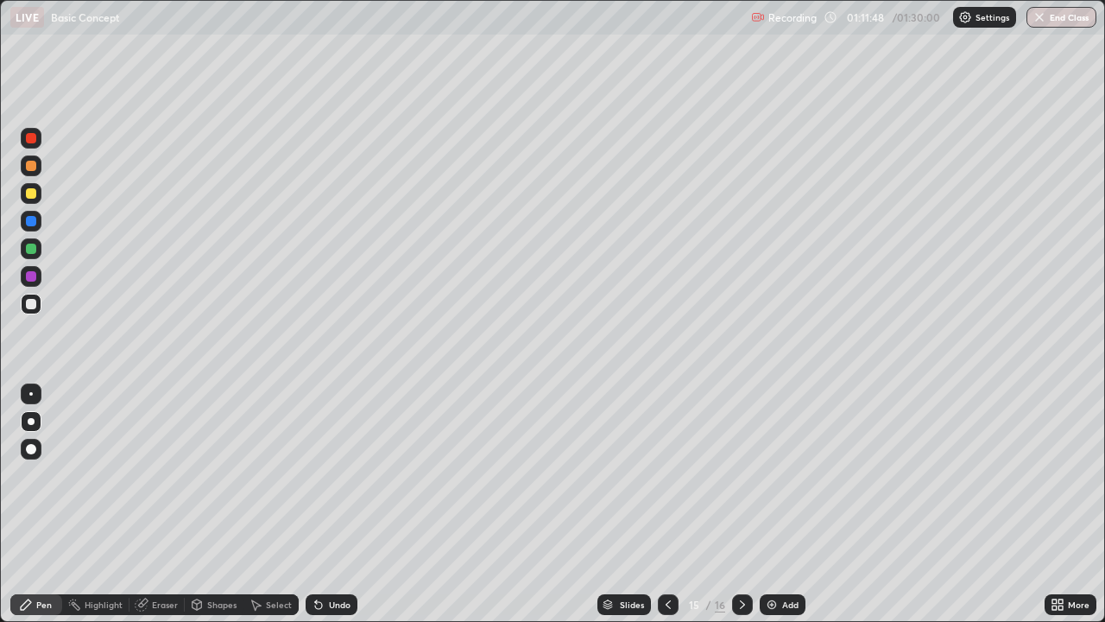
click at [750, 504] on div at bounding box center [742, 604] width 21 height 21
click at [1067, 17] on button "End Class" at bounding box center [1062, 17] width 70 height 21
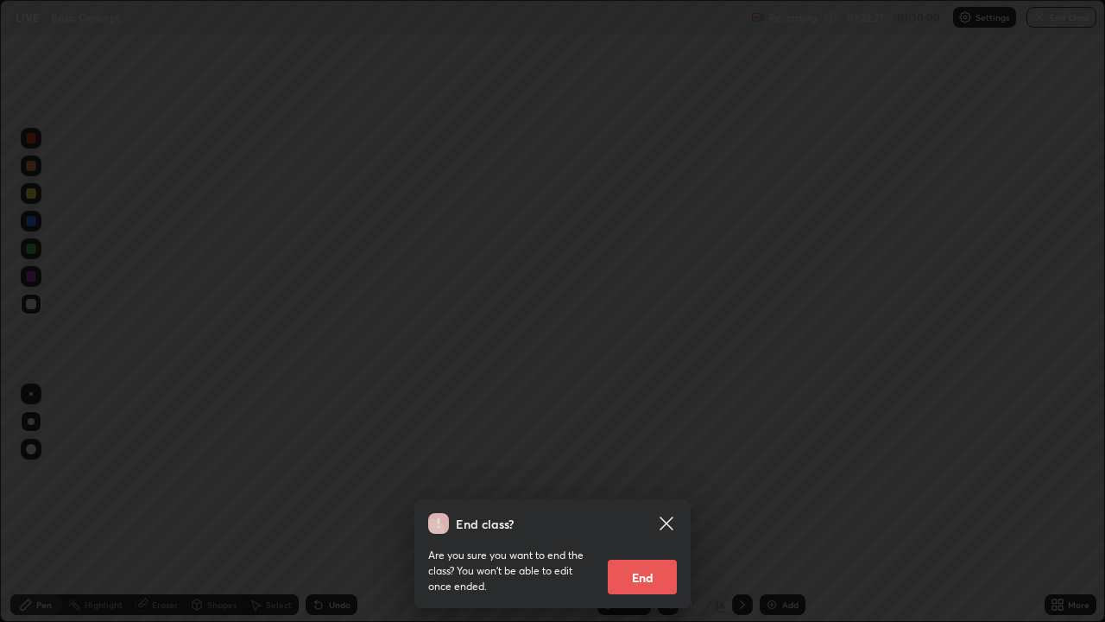
click at [638, 504] on button "End" at bounding box center [642, 577] width 69 height 35
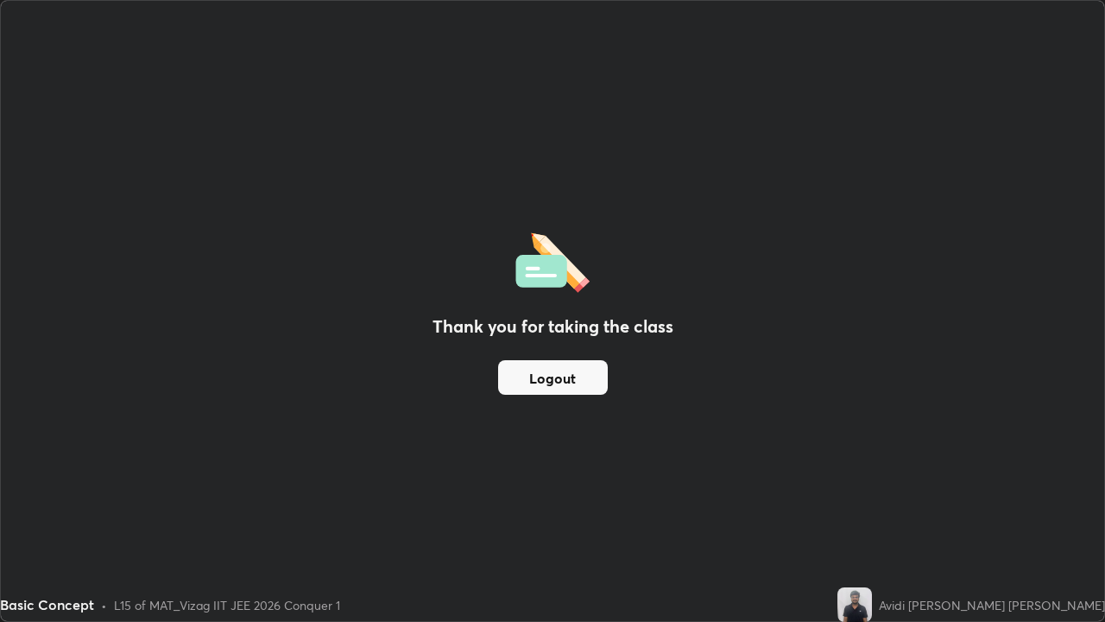
click at [578, 379] on button "Logout" at bounding box center [553, 377] width 110 height 35
click at [573, 379] on button "Logout" at bounding box center [553, 377] width 110 height 35
